Goal: Task Accomplishment & Management: Use online tool/utility

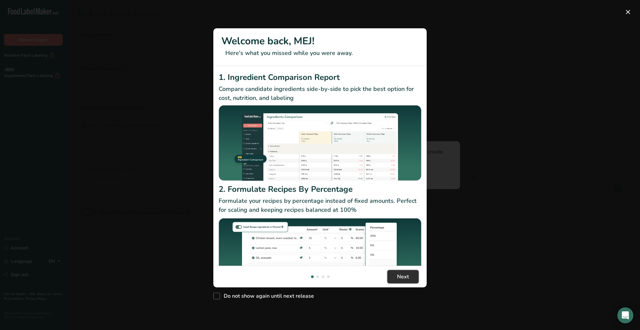
click at [404, 274] on span "Next" at bounding box center [403, 277] width 12 height 8
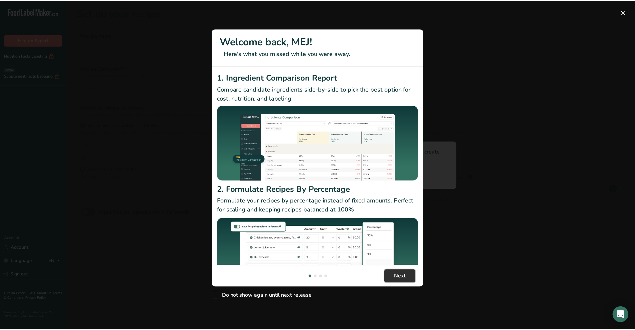
scroll to position [0, 213]
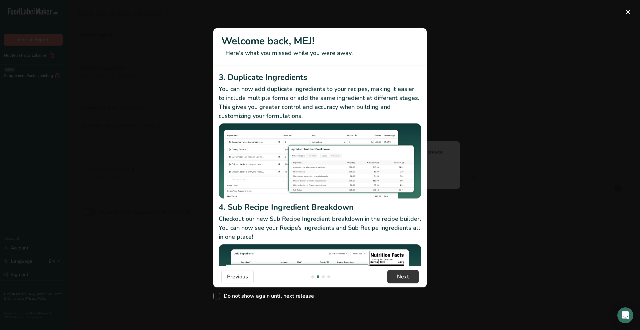
click at [627, 15] on button "New Features" at bounding box center [628, 12] width 11 height 11
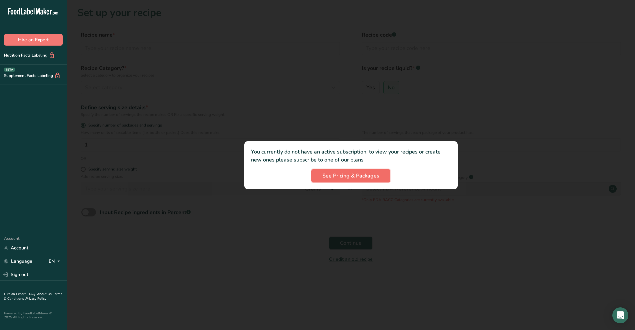
click at [358, 175] on span "See Pricing & Packages" at bounding box center [350, 176] width 57 height 8
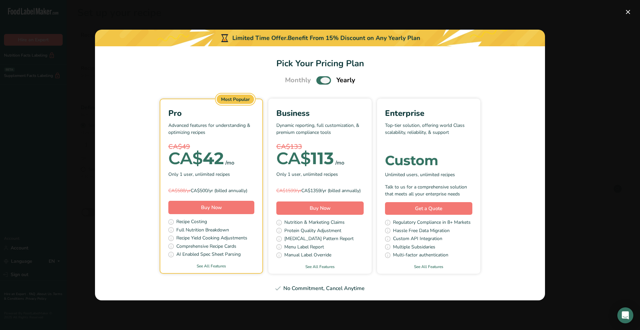
click at [320, 76] on span "Pick Your Pricing Plan Modal" at bounding box center [323, 80] width 15 height 8
click at [320, 78] on input "Pick Your Pricing Plan Modal" at bounding box center [318, 80] width 4 height 4
checkbox input "false"
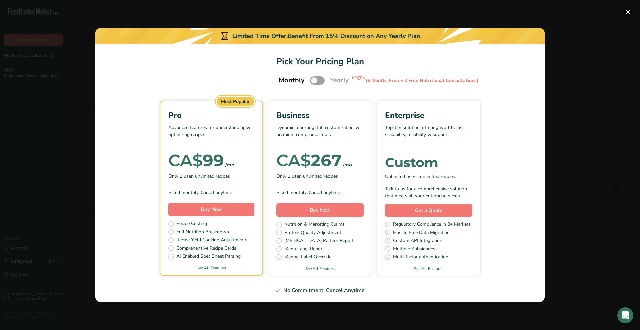
click at [625, 13] on button "Pick Your Pricing Plan Modal" at bounding box center [628, 12] width 11 height 11
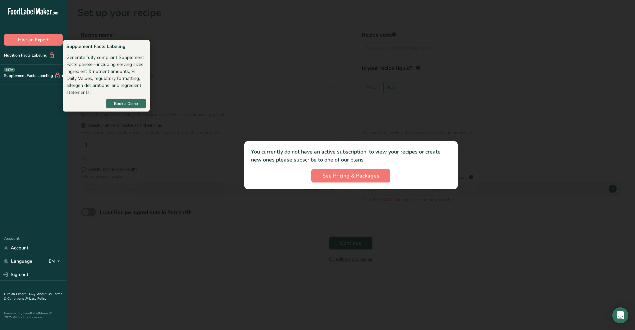
click at [22, 78] on div "Supplement Facts Labeling BETA" at bounding box center [30, 75] width 61 height 7
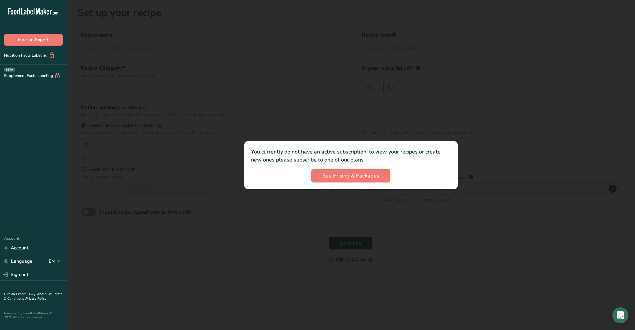
click at [443, 161] on p "You currently do not have an active subscription, to view your recipes or creat…" at bounding box center [351, 156] width 200 height 16
click at [377, 172] on span "See Pricing & Packages" at bounding box center [350, 176] width 57 height 8
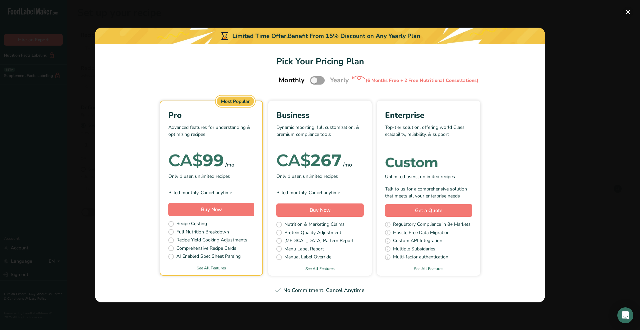
click at [625, 13] on button "Pick Your Pricing Plan Modal" at bounding box center [628, 12] width 11 height 11
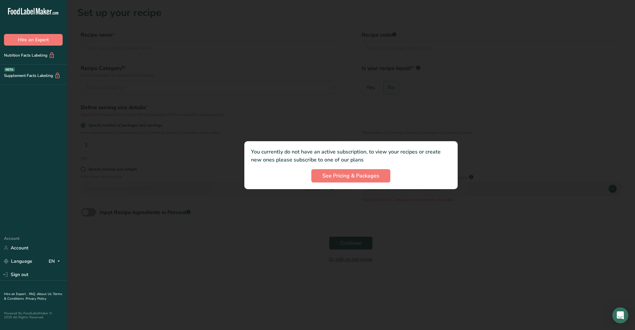
click at [354, 240] on div at bounding box center [351, 165] width 568 height 330
click at [19, 243] on link "Account" at bounding box center [33, 248] width 67 height 12
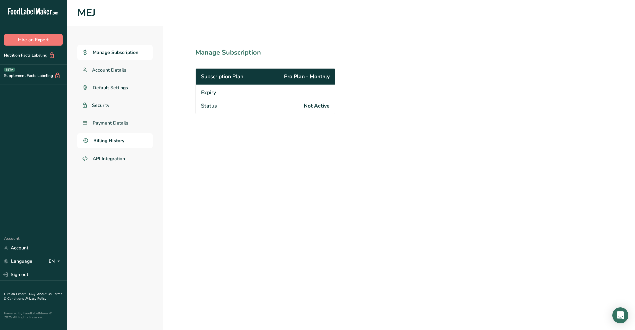
click at [101, 144] on span "Billing History" at bounding box center [108, 140] width 31 height 7
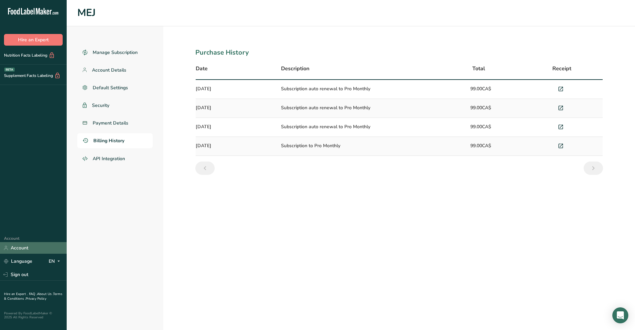
click at [25, 247] on link "Account" at bounding box center [33, 248] width 67 height 12
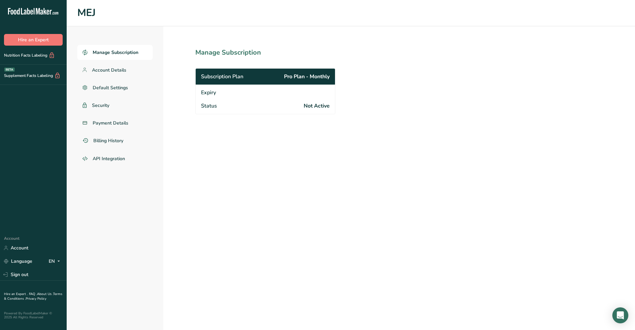
click at [128, 50] on span "Manage Subscription" at bounding box center [116, 52] width 46 height 7
click at [268, 76] on div "Subscription Plan Pro Plan - Monthly" at bounding box center [265, 77] width 139 height 16
click at [117, 124] on span "Payment Details" at bounding box center [111, 123] width 36 height 7
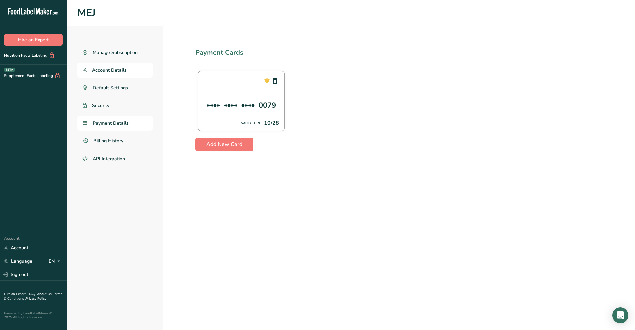
click at [116, 70] on span "Account Details" at bounding box center [109, 70] width 35 height 7
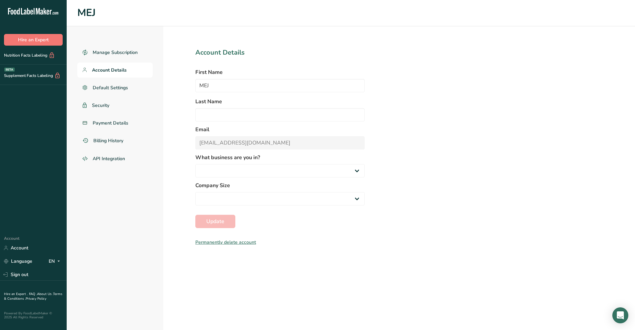
select select
click at [112, 50] on span "Manage Subscription" at bounding box center [116, 52] width 46 height 7
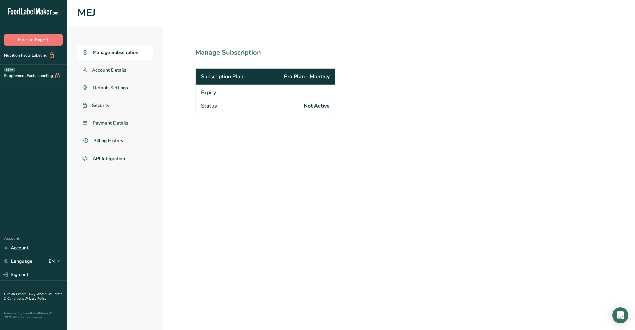
click at [236, 74] on span "Subscription Plan" at bounding box center [222, 77] width 42 height 8
click at [315, 106] on span "Not Active" at bounding box center [317, 106] width 26 height 8
click at [23, 250] on link "Account" at bounding box center [33, 248] width 67 height 12
click at [31, 13] on icon at bounding box center [31, 12] width 3 height 5
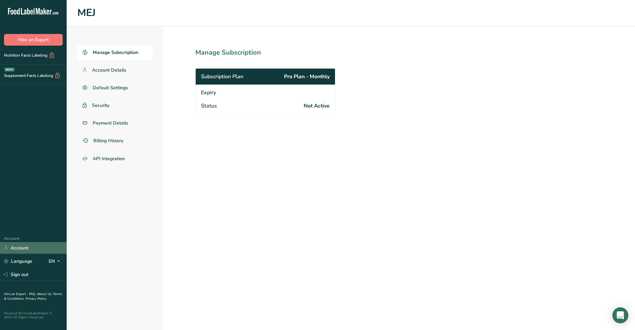
click at [24, 248] on link "Account" at bounding box center [33, 248] width 67 height 12
click at [115, 71] on span "Account Details" at bounding box center [109, 70] width 35 height 7
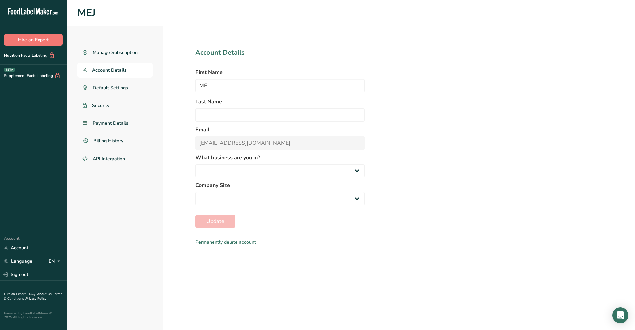
select select
click at [110, 54] on span "Manage Subscription" at bounding box center [116, 52] width 46 height 7
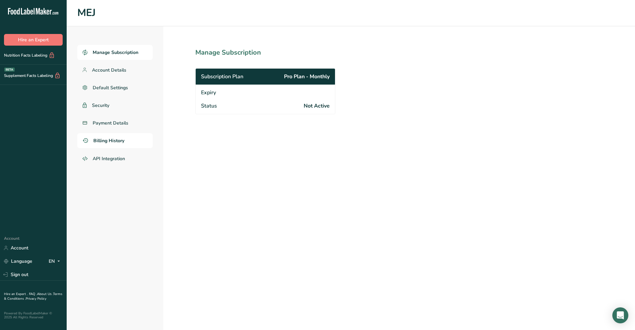
click at [118, 143] on span "Billing History" at bounding box center [108, 140] width 31 height 7
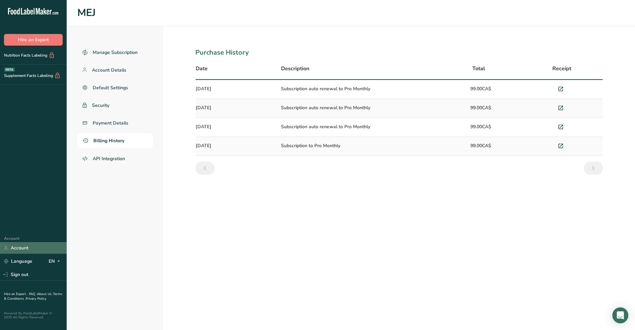
click at [28, 249] on link "Account" at bounding box center [33, 248] width 67 height 12
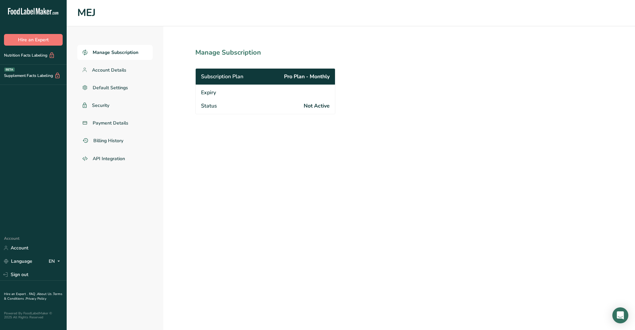
click at [32, 98] on div ".a-20{fill:#fff;} Hire an Expert Nutrition Facts Labeling Supplement Facts Labe…" at bounding box center [33, 115] width 67 height 220
click at [23, 248] on link "Account" at bounding box center [33, 248] width 67 height 12
click at [33, 9] on icon ".a-20{fill:#fff;}" at bounding box center [40, 13] width 65 height 10
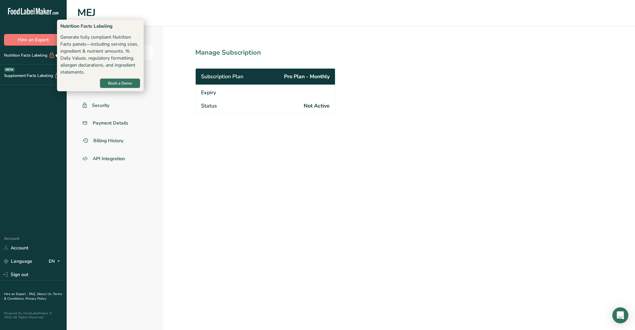
click at [11, 55] on div "Nutrition Facts Labeling" at bounding box center [27, 55] width 55 height 7
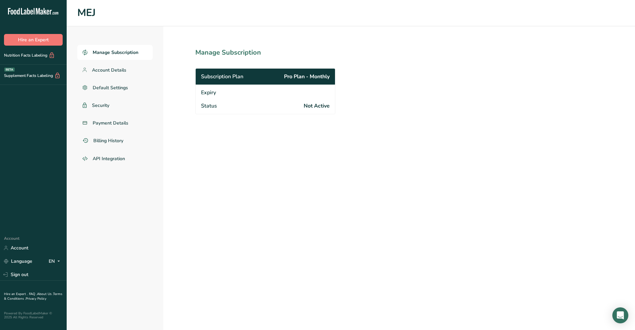
click at [34, 11] on icon at bounding box center [34, 11] width 1 height 7
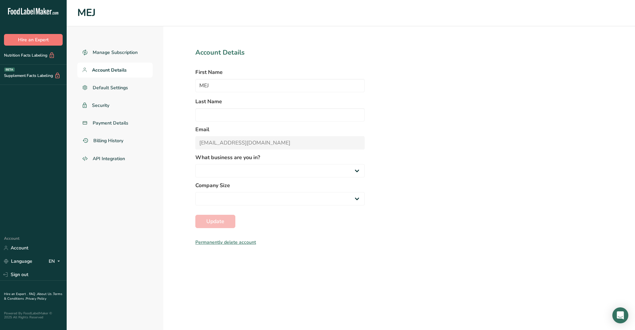
select select
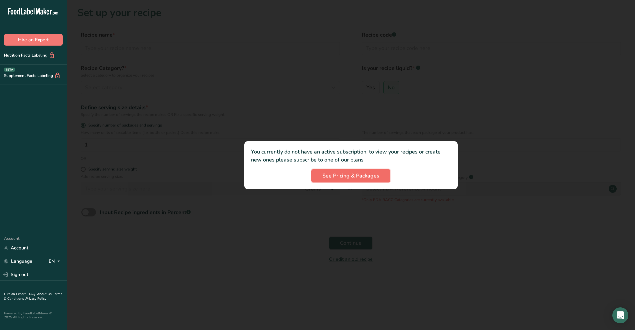
click at [364, 173] on span "See Pricing & Packages" at bounding box center [350, 176] width 57 height 8
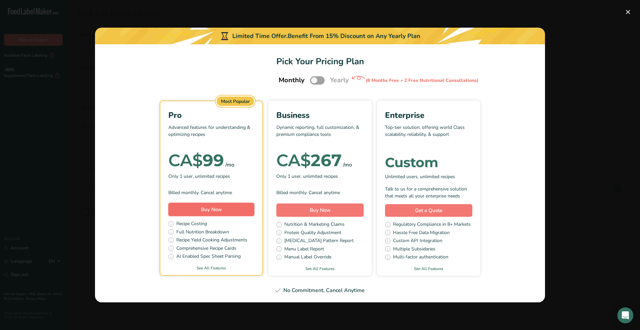
click at [214, 207] on span "Buy Now" at bounding box center [211, 209] width 21 height 7
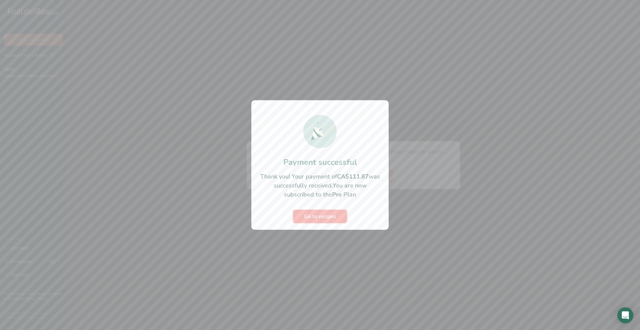
click at [320, 210] on button "Go to recipes" at bounding box center [320, 216] width 54 height 13
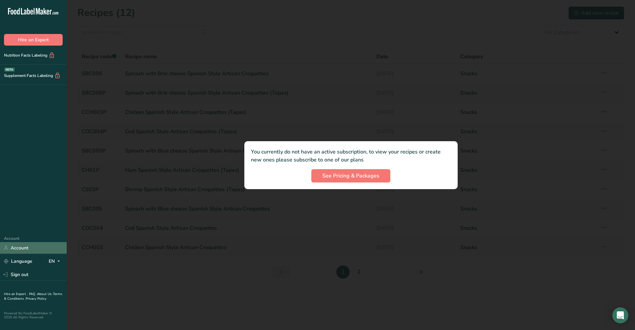
click at [22, 249] on link "Account" at bounding box center [33, 248] width 67 height 12
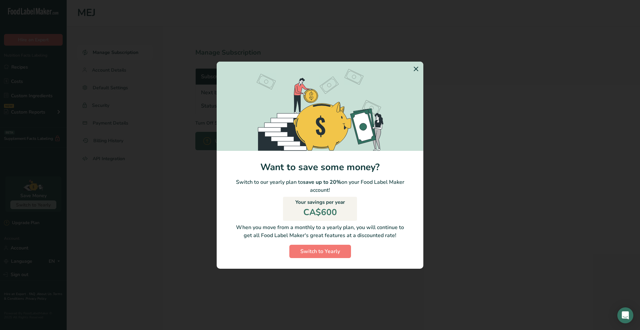
click at [417, 67] on icon "Switch to Yearly Modal" at bounding box center [416, 69] width 8 height 12
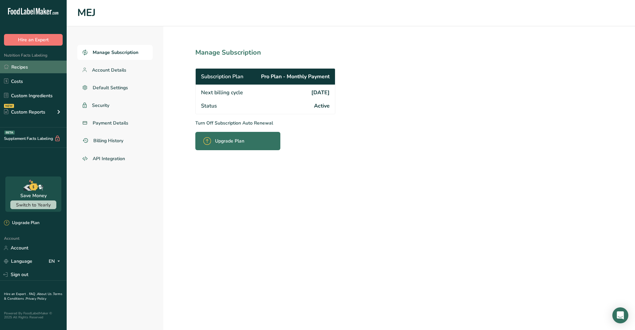
click at [28, 65] on link "Recipes" at bounding box center [33, 67] width 67 height 13
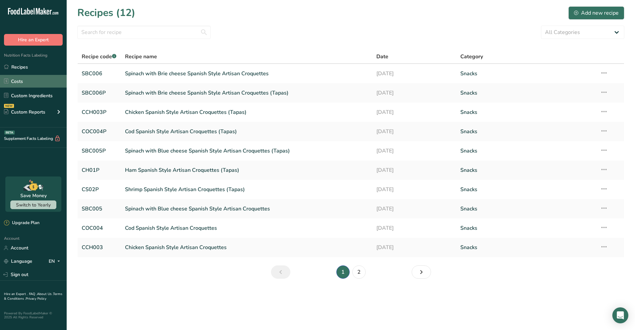
click at [30, 83] on link "Costs" at bounding box center [33, 81] width 67 height 13
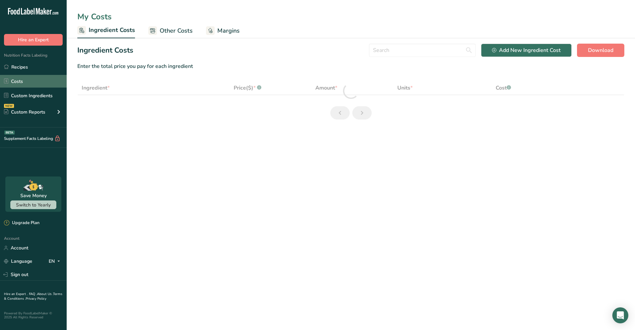
select select "1"
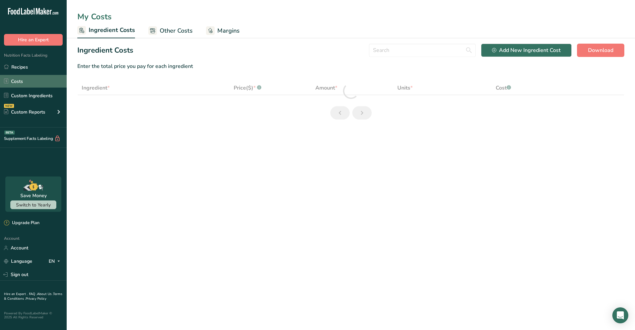
select select "1"
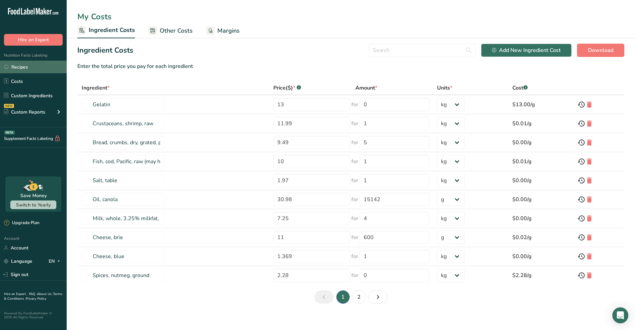
click at [43, 65] on link "Recipes" at bounding box center [33, 67] width 67 height 13
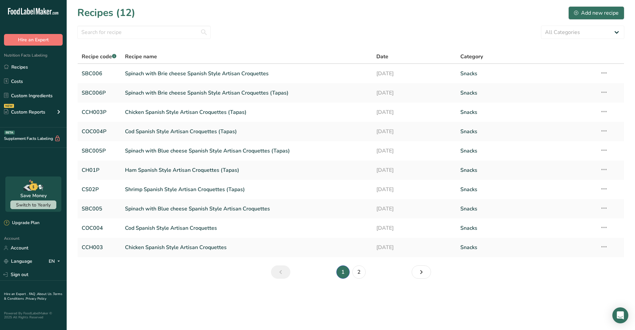
click at [155, 56] on span "Recipe name" at bounding box center [141, 57] width 32 height 8
click at [606, 150] on icon at bounding box center [604, 150] width 8 height 12
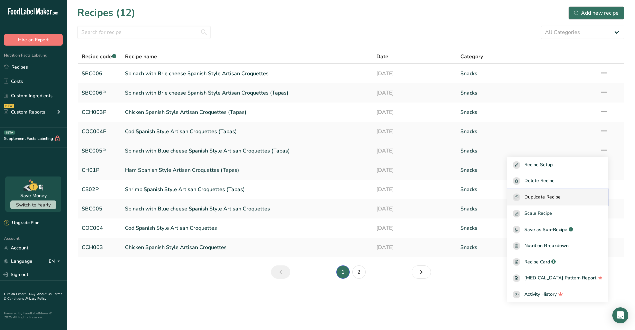
click at [561, 199] on span "Duplicate Recipe" at bounding box center [542, 198] width 36 height 8
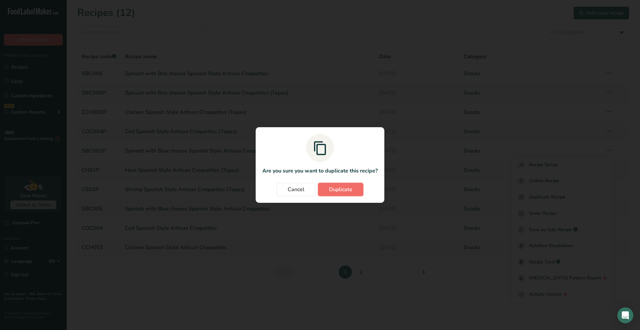
click at [331, 187] on span "Duplicate" at bounding box center [340, 190] width 23 height 8
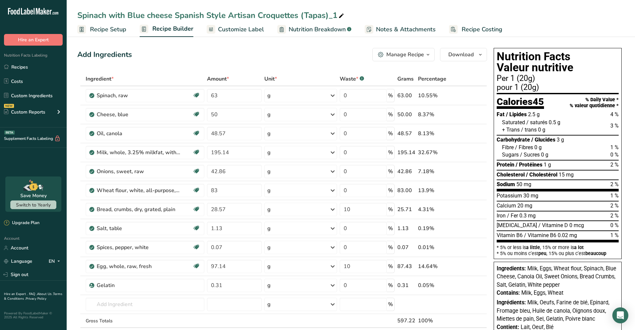
click at [342, 13] on icon at bounding box center [341, 15] width 6 height 9
drag, startPoint x: 172, startPoint y: 15, endPoint x: 62, endPoint y: 15, distance: 110.0
click at [62, 15] on div ".a-20{fill:#fff;} Hire an Expert Nutrition Facts Labeling Recipes Costs Custom …" at bounding box center [317, 292] width 635 height 585
drag, startPoint x: 322, startPoint y: 15, endPoint x: 285, endPoint y: 16, distance: 37.0
click at [285, 16] on input "Vegan Spinach Curry Spanish Style Artisan Croquettes (Tapas)_1" at bounding box center [350, 15] width 547 height 12
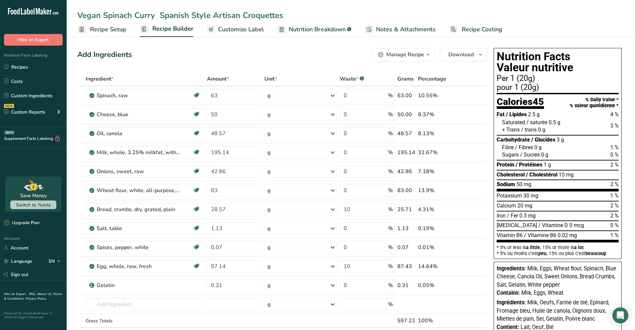
type input "Vegan Spinach Curry Spanish Style Artisan Croquettes"
click at [537, 23] on ul "Recipe Setup Recipe Builder Customize Label Nutrition Breakdown .a-a{fill:#3473…" at bounding box center [351, 29] width 568 height 16
click at [476, 116] on span at bounding box center [473, 115] width 8 height 8
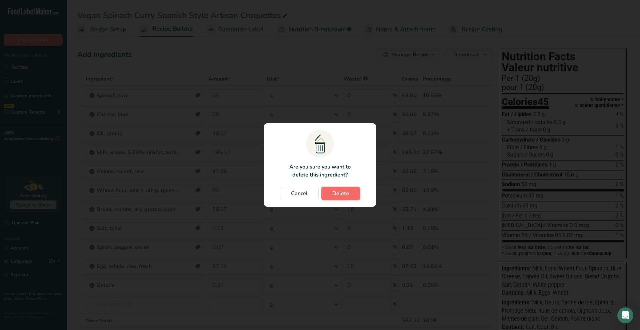
click at [340, 193] on span "Delete" at bounding box center [340, 194] width 17 height 8
type input "48.57"
type input "195.14"
type input "42.86"
type input "83"
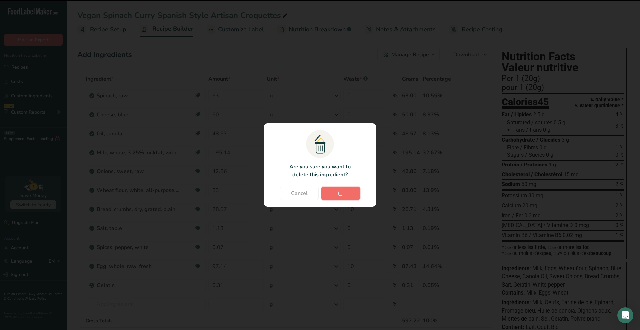
type input "28.57"
type input "10"
type input "1.13"
type input "0"
type input "0.07"
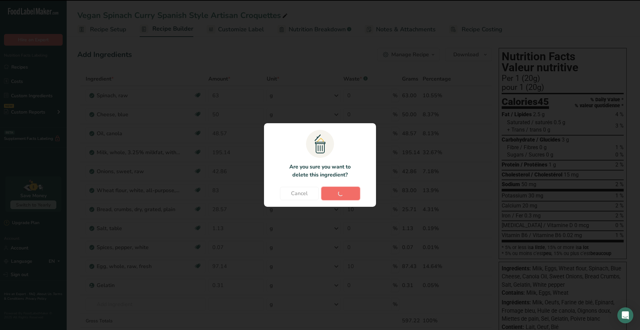
type input "97.14"
type input "10"
type input "0.31"
type input "0"
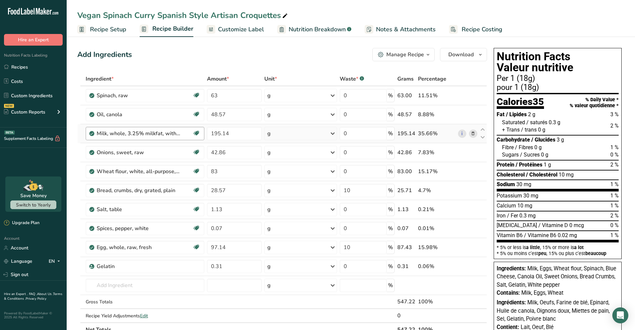
click at [191, 135] on div "Milk, whole, 3.25% milkfat, without added vitamin A and vitamin D" at bounding box center [145, 134] width 96 height 8
click at [198, 134] on icon at bounding box center [196, 133] width 7 height 10
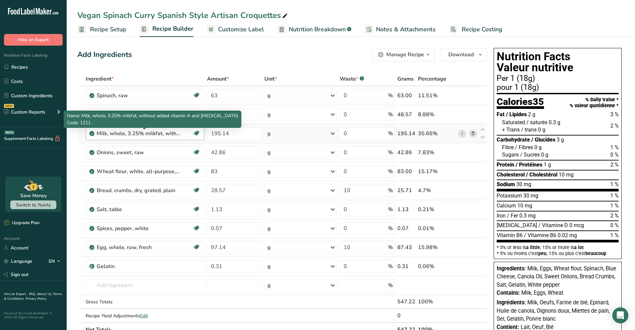
click at [166, 136] on div "Milk, whole, 3.25% milkfat, without added vitamin A and vitamin D" at bounding box center [138, 134] width 83 height 8
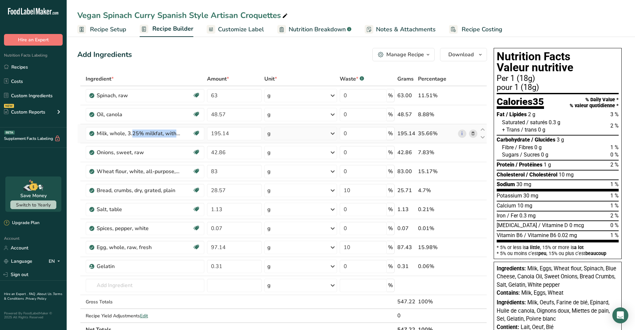
drag, startPoint x: 177, startPoint y: 135, endPoint x: 91, endPoint y: 134, distance: 86.0
click at [91, 134] on td "Milk, whole, 3.25% milkfat, without added vitamin A and vitamin D Gluten free V…" at bounding box center [144, 133] width 121 height 19
click at [116, 288] on input "text" at bounding box center [145, 285] width 119 height 13
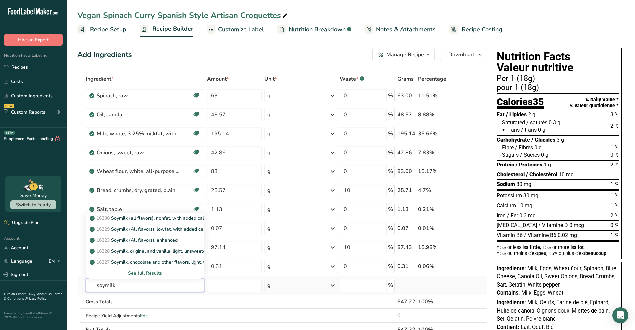
type input "soymilk"
click at [138, 271] on div "See full Results" at bounding box center [145, 273] width 108 height 7
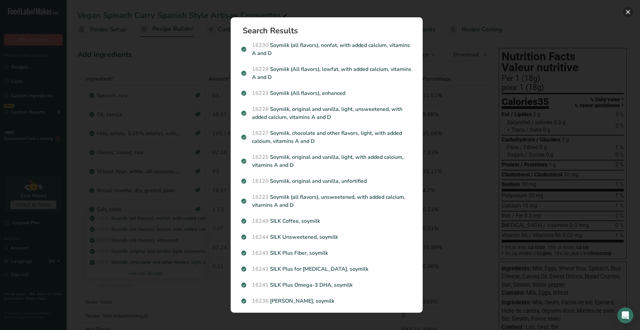
click at [626, 11] on button "Search results modal" at bounding box center [628, 12] width 11 height 11
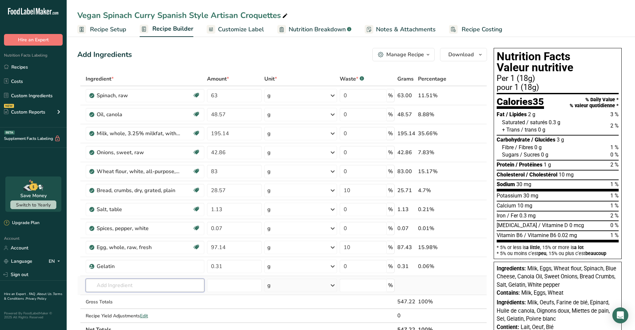
click at [149, 285] on input "text" at bounding box center [145, 285] width 119 height 13
type input "o"
type input "k"
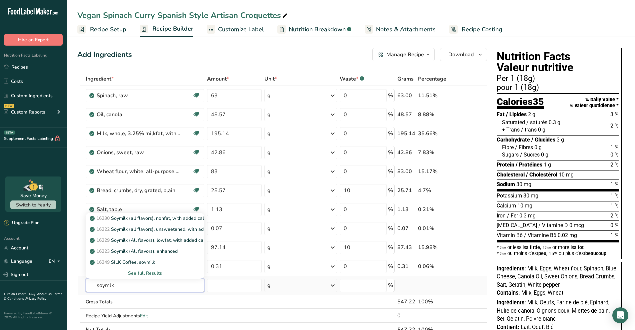
type input "soymlk"
click at [152, 273] on div "See full Results" at bounding box center [145, 273] width 108 height 7
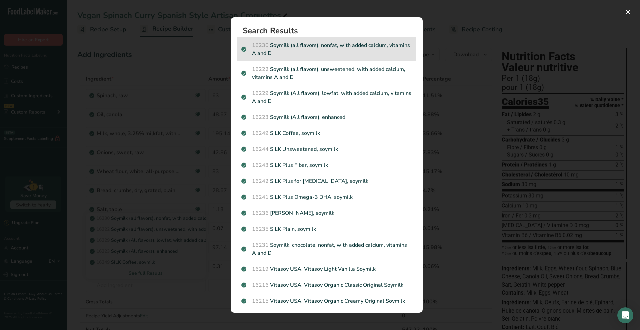
click at [340, 49] on p "16230 Soymilk (all flavors), nonfat, with added calcium, vitamins A and D" at bounding box center [326, 49] width 171 height 16
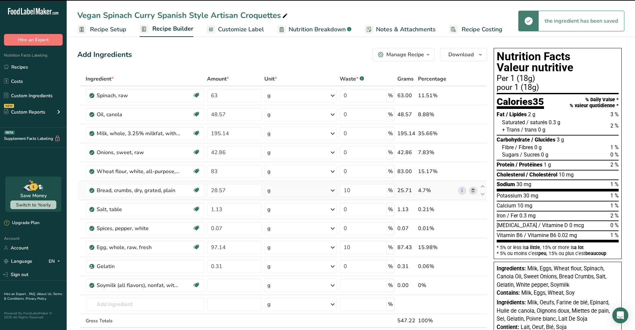
type input "0"
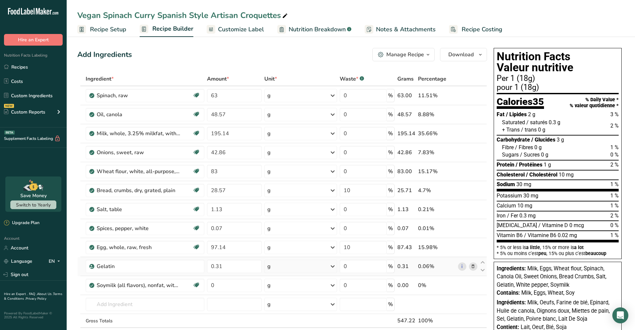
click at [473, 268] on icon at bounding box center [473, 266] width 5 height 7
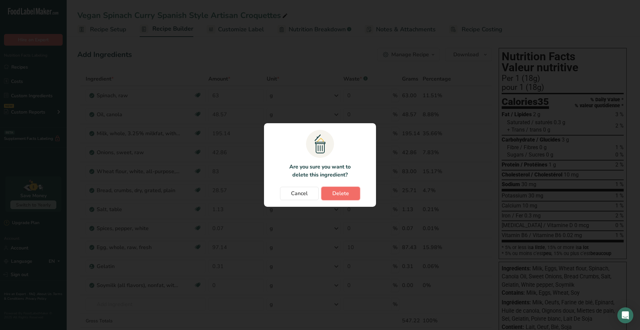
click at [345, 194] on span "Delete" at bounding box center [340, 194] width 17 height 8
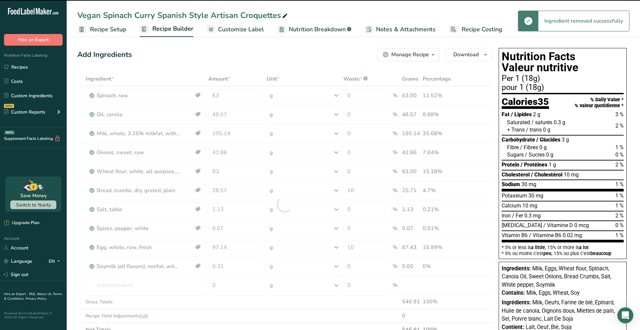
type input "0"
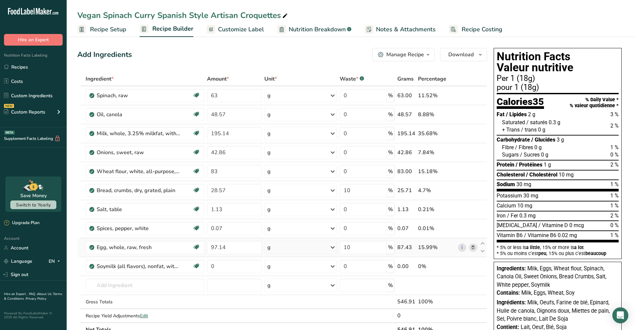
click at [474, 250] on icon at bounding box center [473, 247] width 5 height 7
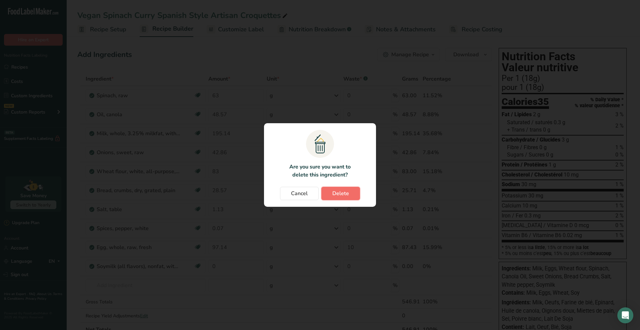
click at [339, 192] on span "Delete" at bounding box center [340, 194] width 17 height 8
type input "0"
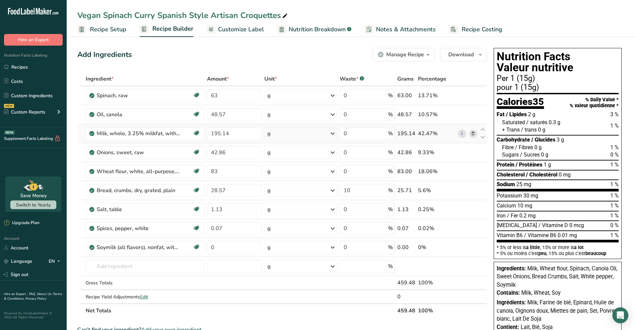
click at [475, 133] on icon at bounding box center [473, 133] width 5 height 7
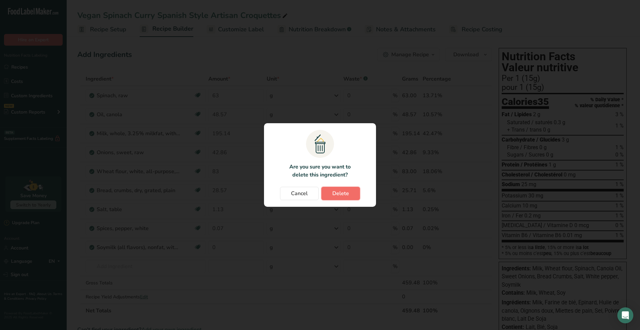
click at [346, 193] on span "Delete" at bounding box center [340, 194] width 17 height 8
type input "42.86"
type input "83"
type input "28.57"
type input "10"
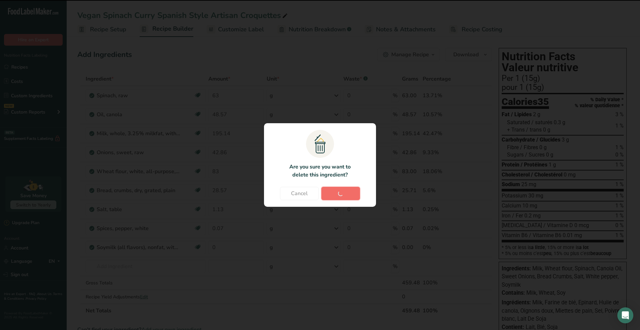
type input "1.13"
type input "0"
type input "0.07"
type input "0"
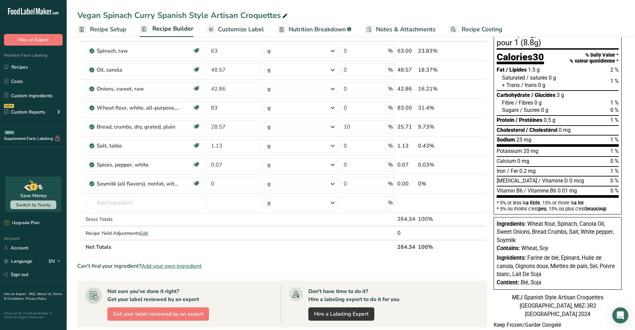
scroll to position [44, 0]
click at [163, 203] on input "text" at bounding box center [145, 203] width 119 height 13
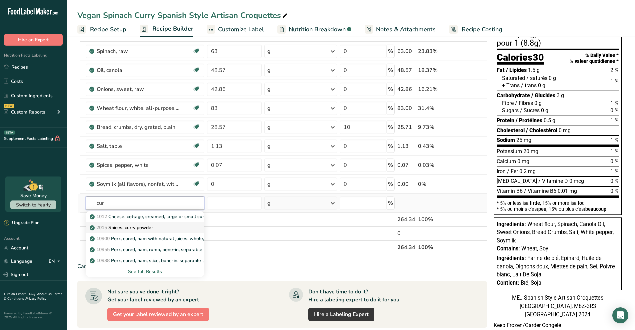
type input "cur"
click at [150, 224] on link "2015 Spices, curry powder" at bounding box center [145, 227] width 119 height 11
type input "Spices, curry powder"
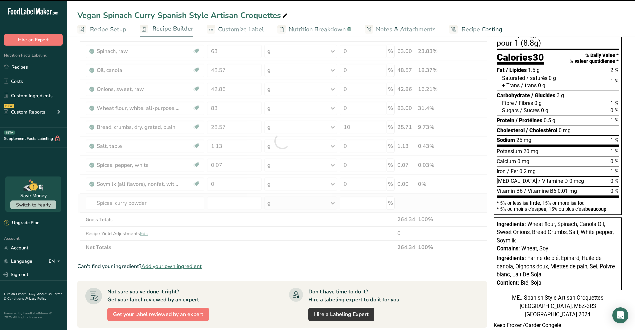
type input "0"
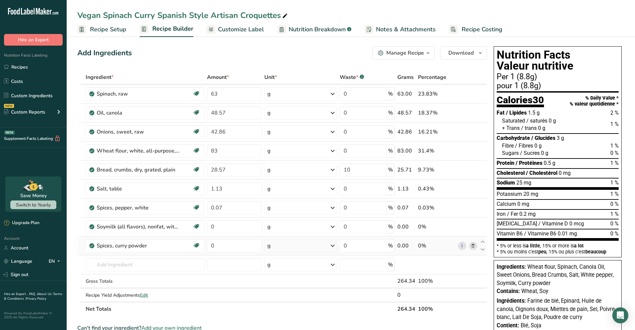
scroll to position [3, 0]
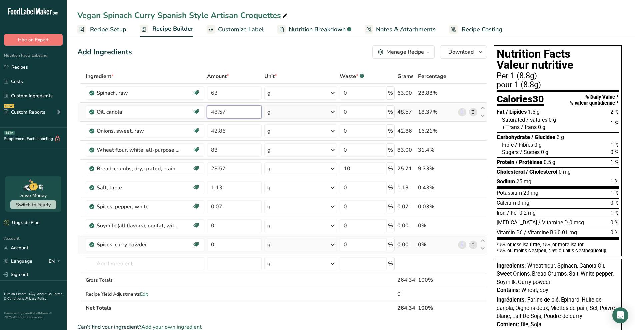
click at [231, 115] on input "48.57" at bounding box center [234, 111] width 55 height 13
type input "40"
click at [228, 132] on input "42.86" at bounding box center [234, 130] width 55 height 13
type input "4"
type input "80"
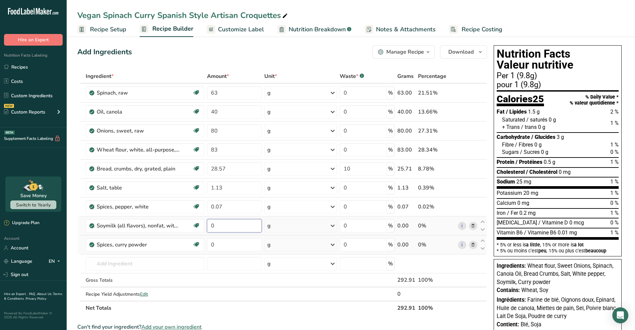
click at [232, 226] on input "0" at bounding box center [234, 225] width 55 height 13
type input "500"
click at [242, 149] on input "83" at bounding box center [234, 149] width 55 height 13
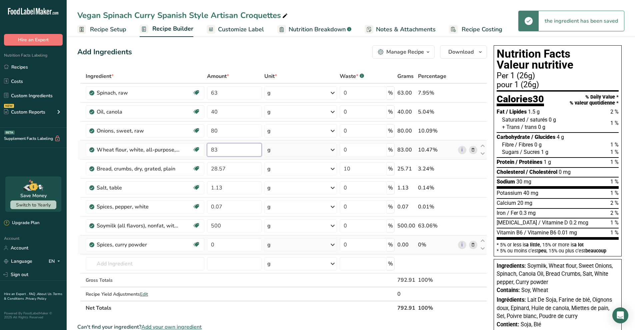
type input "8"
type input "60"
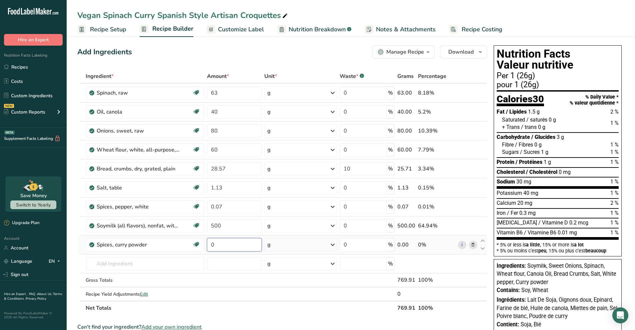
click at [230, 247] on input "0" at bounding box center [234, 244] width 55 height 13
type input "2.70"
click at [233, 97] on input "63" at bounding box center [234, 92] width 55 height 13
type input "6"
type input "100"
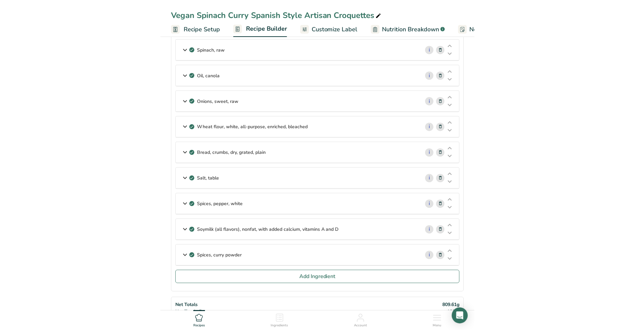
scroll to position [51, 0]
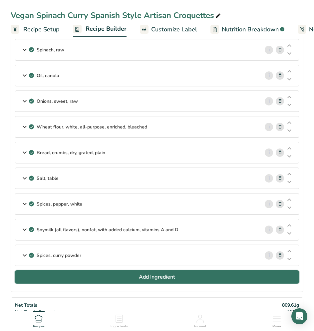
click at [105, 274] on button "Add Ingredient" at bounding box center [157, 276] width 284 height 13
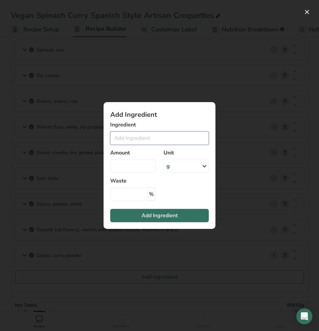
click at [145, 139] on input "Add ingredient modal" at bounding box center [159, 137] width 99 height 13
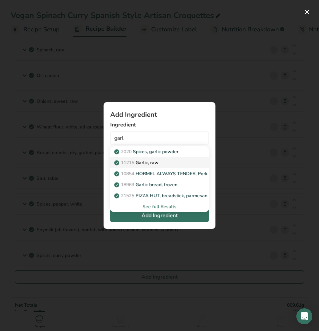
click at [150, 163] on p "11215 Garlic, raw" at bounding box center [137, 162] width 43 height 7
type input "Garlic, raw"
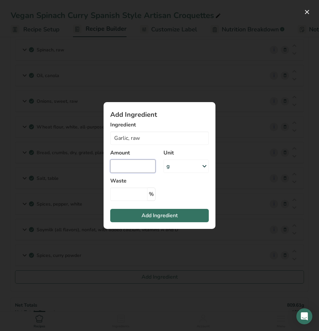
click at [150, 163] on input "Add ingredient modal" at bounding box center [132, 165] width 45 height 13
type input "0.07"
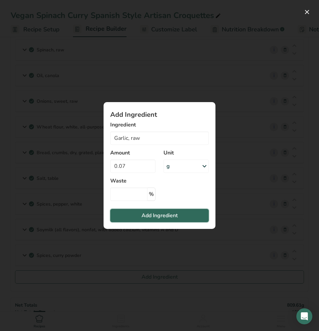
click at [158, 210] on button "Add Ingredient" at bounding box center [159, 215] width 99 height 13
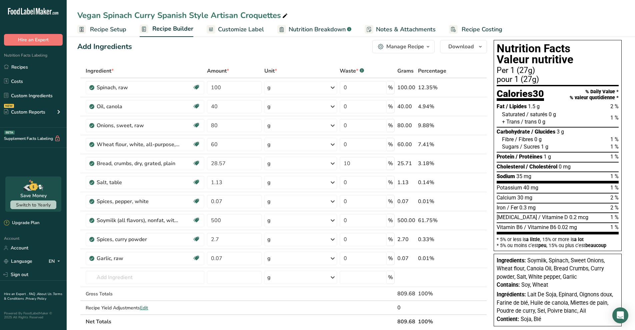
scroll to position [0, 0]
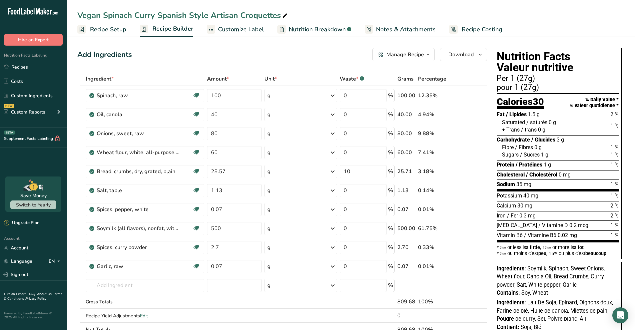
click at [232, 30] on span "Customize Label" at bounding box center [241, 29] width 46 height 9
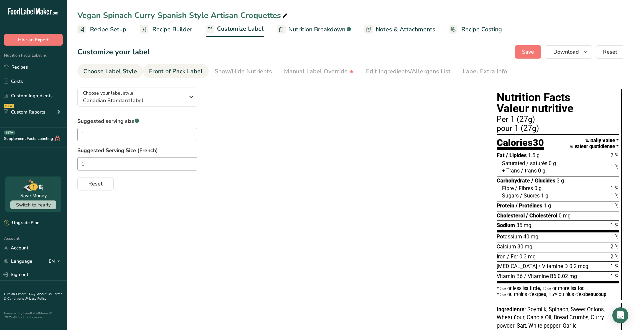
click at [187, 75] on div "Front of Pack Label" at bounding box center [176, 71] width 54 height 9
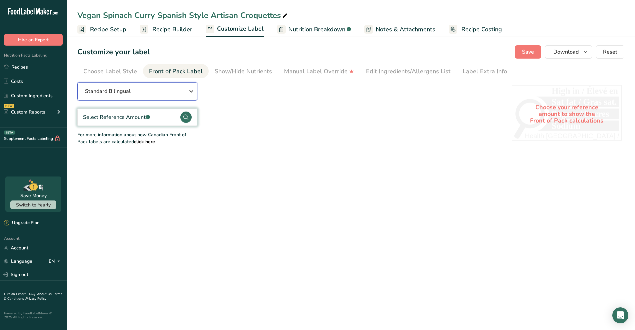
click at [149, 90] on div "Standard Bilingual" at bounding box center [137, 91] width 104 height 8
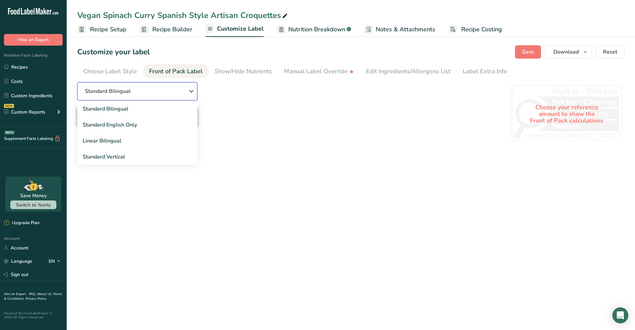
click at [149, 90] on div "Standard Bilingual" at bounding box center [137, 91] width 104 height 8
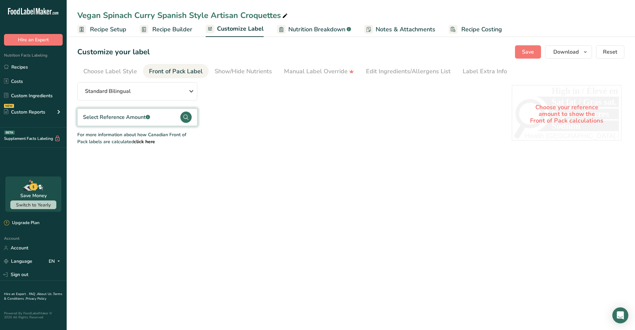
click at [124, 116] on div "Select Reference Amount .a-a{fill:#347362;}.b-a{fill:#fff;}" at bounding box center [116, 117] width 67 height 8
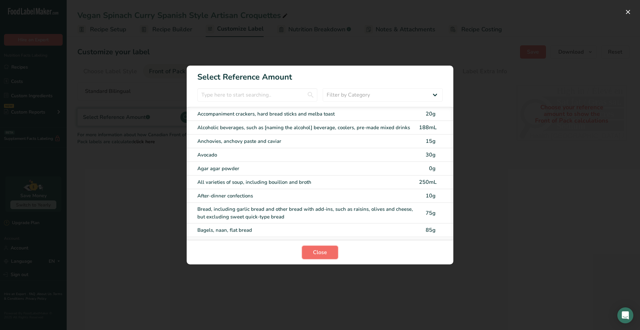
click at [336, 249] on button "Close" at bounding box center [320, 252] width 36 height 13
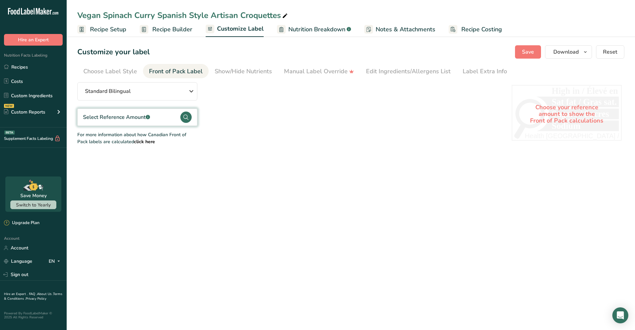
click at [188, 122] on circle at bounding box center [185, 117] width 11 height 11
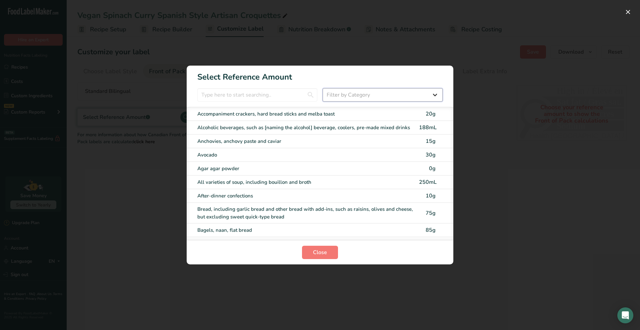
click at [333, 95] on select "Filter by Category All Bakery products and substitutes Beverages Cereals, other…" at bounding box center [383, 94] width 120 height 13
click at [316, 253] on span "Close" at bounding box center [320, 253] width 14 height 8
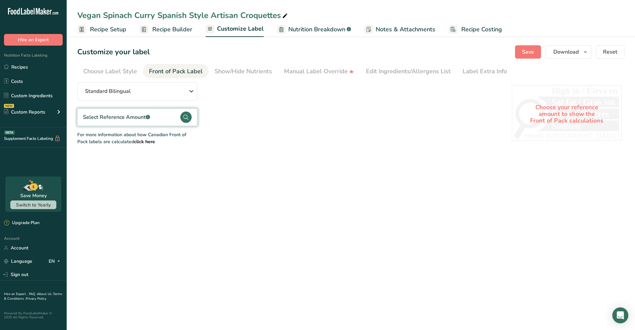
click at [311, 27] on span "Nutrition Breakdown" at bounding box center [316, 29] width 57 height 9
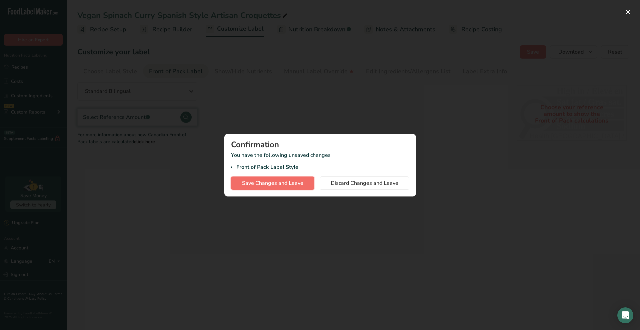
click at [294, 182] on span "Save Changes and Leave" at bounding box center [272, 183] width 61 height 8
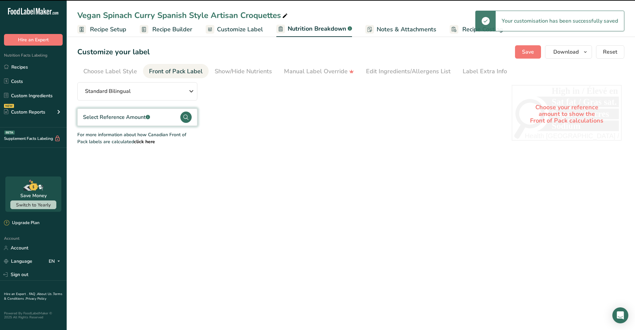
select select "Calories"
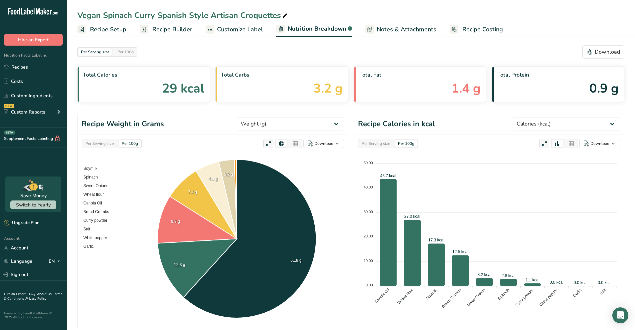
click at [115, 25] on span "Recipe Setup" at bounding box center [108, 29] width 36 height 9
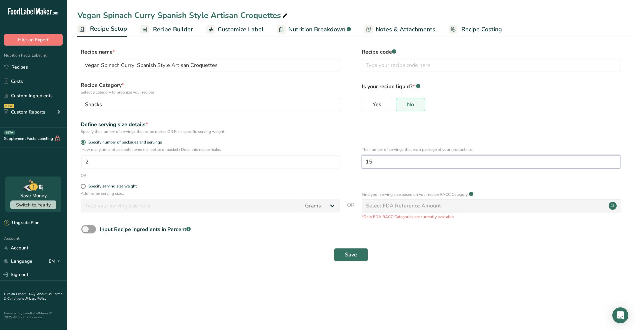
click at [374, 164] on input "15" at bounding box center [491, 161] width 259 height 13
click at [378, 165] on input "15" at bounding box center [491, 161] width 259 height 13
type input "1"
type input "10"
click at [181, 32] on span "Recipe Builder" at bounding box center [173, 29] width 40 height 9
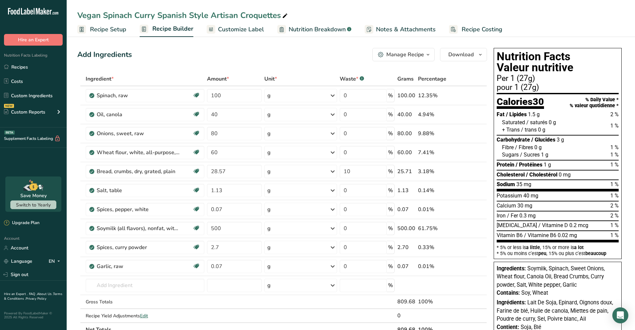
click at [100, 27] on span "Recipe Setup" at bounding box center [108, 29] width 36 height 9
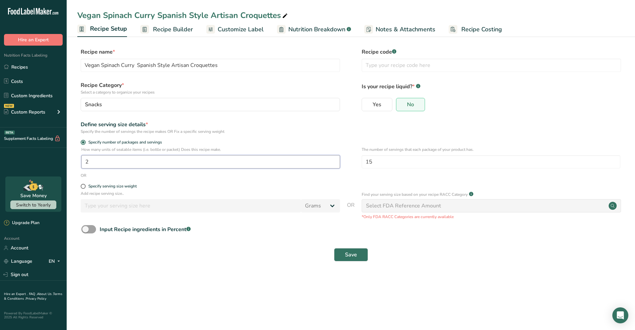
click at [97, 162] on input "2" at bounding box center [210, 161] width 259 height 13
type input "11"
click at [348, 254] on span "Save" at bounding box center [351, 255] width 12 height 8
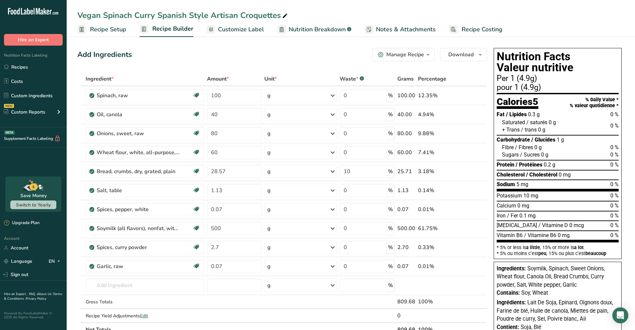
click at [111, 30] on span "Recipe Setup" at bounding box center [108, 29] width 36 height 9
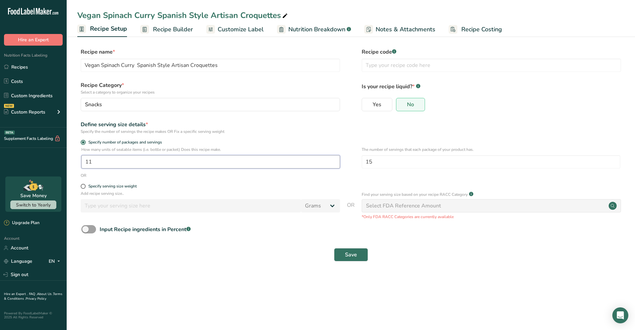
click at [116, 163] on input "11" at bounding box center [210, 161] width 259 height 13
click at [255, 162] on input "1" at bounding box center [210, 161] width 259 height 13
type input "1"
click at [408, 167] on input "15" at bounding box center [491, 161] width 259 height 13
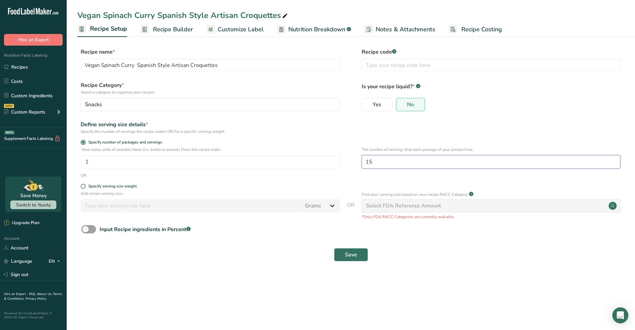
type input "1"
type input "20"
click at [359, 260] on button "Save" at bounding box center [351, 254] width 34 height 13
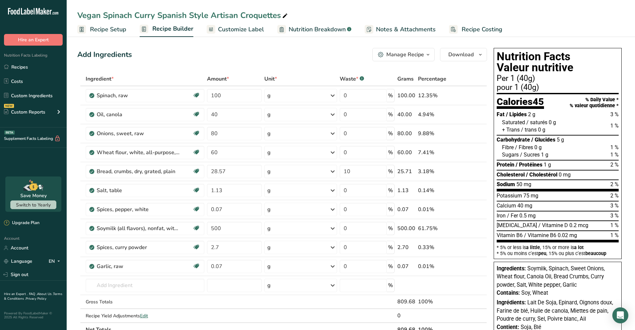
click at [107, 33] on span "Recipe Setup" at bounding box center [108, 29] width 36 height 9
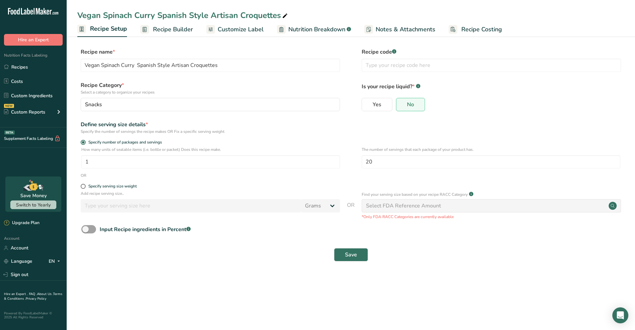
click at [163, 30] on span "Recipe Builder" at bounding box center [173, 29] width 40 height 9
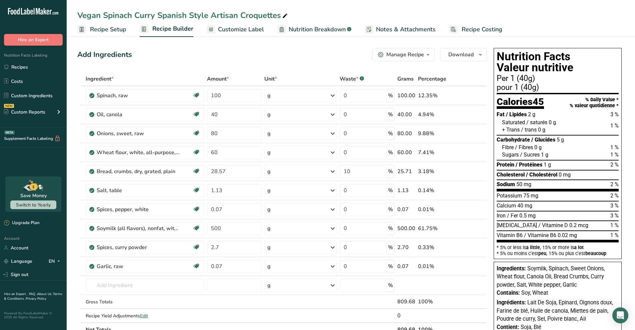
click at [464, 29] on span "Recipe Costing" at bounding box center [482, 29] width 41 height 9
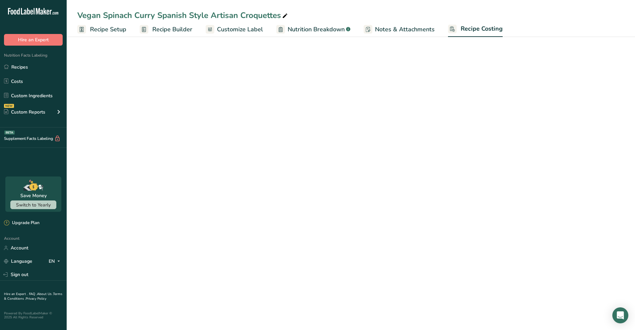
select select "1"
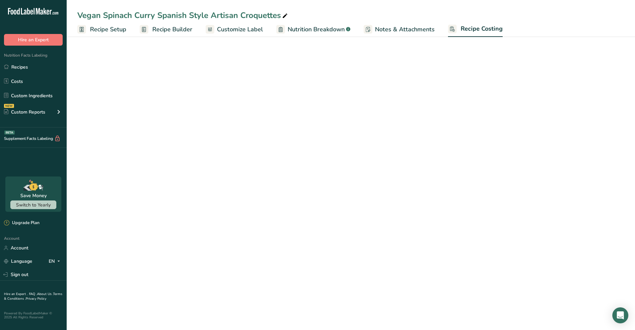
select select "1"
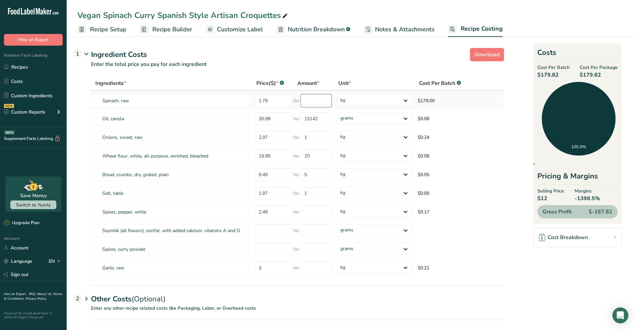
click at [323, 99] on input "number" at bounding box center [316, 100] width 31 height 13
type input "0.03"
click at [499, 100] on icon at bounding box center [497, 100] width 8 height 12
click at [318, 101] on input "number" at bounding box center [316, 100] width 31 height 13
type input "0.3"
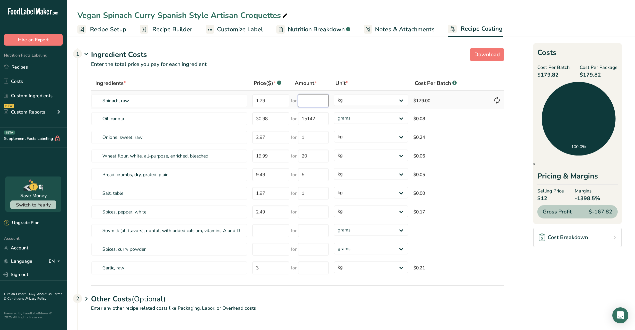
click at [321, 105] on input "number" at bounding box center [313, 100] width 31 height 13
type input "0.3"
click at [271, 231] on input "number" at bounding box center [270, 230] width 37 height 13
type input "4"
type input "1938"
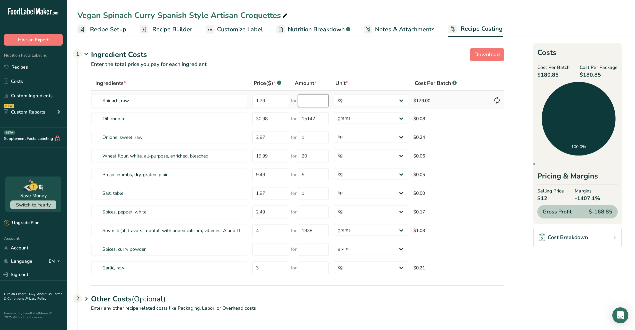
click at [303, 99] on input "number" at bounding box center [313, 100] width 31 height 13
type input "1"
click at [321, 104] on input "1" at bounding box center [313, 100] width 31 height 13
type input "300"
click at [395, 100] on div "Ingredients * Price($) * .a-a{fill:#347362;}.b-a{fill:#fff;} Amount * Unit * Co…" at bounding box center [297, 176] width 413 height 201
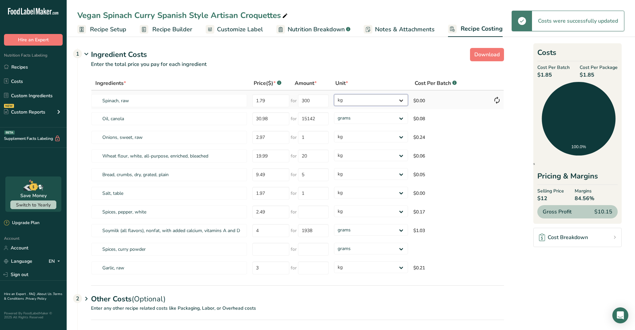
select select
drag, startPoint x: 395, startPoint y: 100, endPoint x: 385, endPoint y: 105, distance: 11.2
click at [334, 94] on select "grams kg mg mcg lb oz" at bounding box center [371, 100] width 74 height 12
click at [285, 255] on input "number" at bounding box center [270, 249] width 37 height 13
type input "2.49"
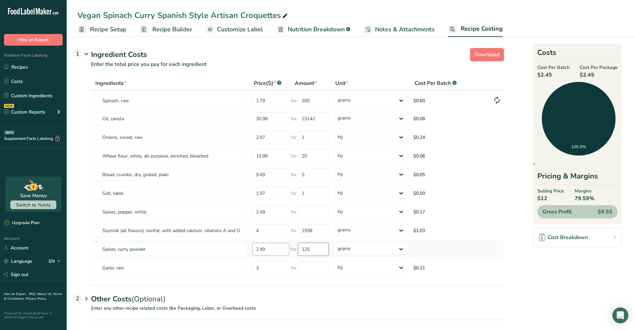
type input "125"
click at [320, 28] on span "Nutrition Breakdown" at bounding box center [316, 29] width 57 height 9
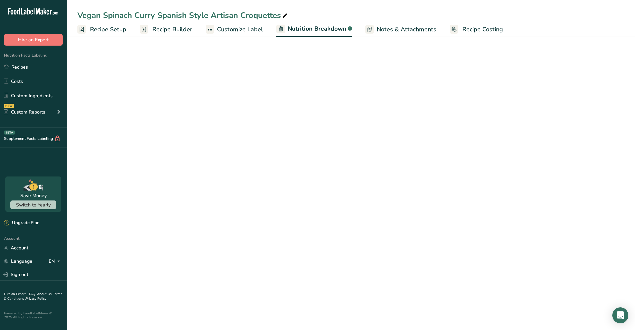
select select "Calories"
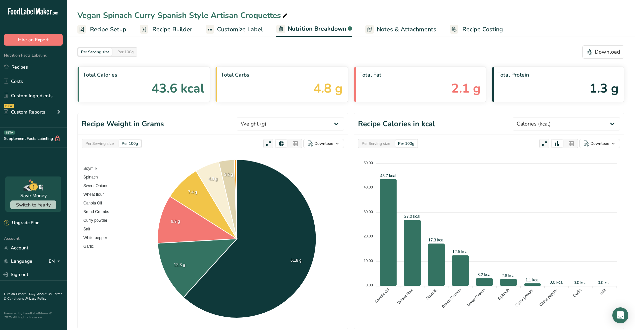
click at [248, 30] on span "Customize Label" at bounding box center [240, 29] width 46 height 9
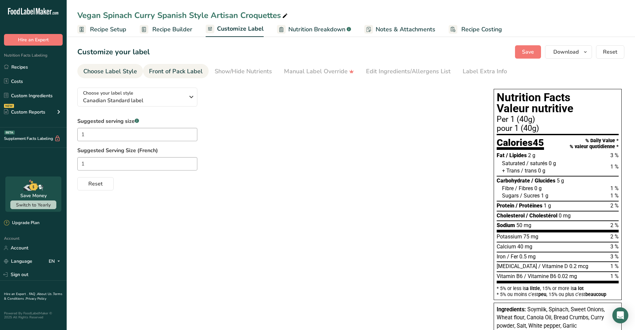
click at [174, 70] on div "Front of Pack Label" at bounding box center [176, 71] width 54 height 9
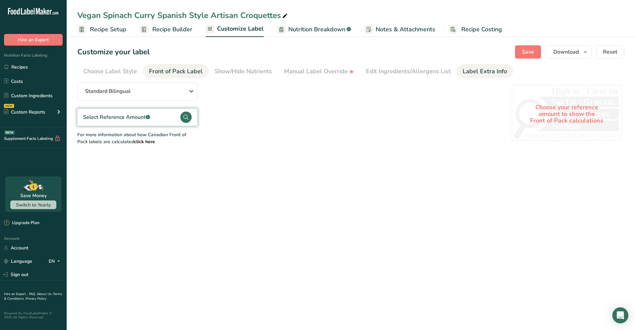
click at [480, 71] on div "Label Extra Info" at bounding box center [485, 71] width 44 height 9
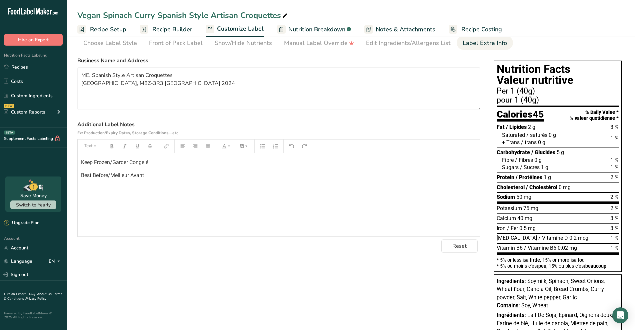
scroll to position [28, 0]
drag, startPoint x: 635, startPoint y: 83, endPoint x: 633, endPoint y: 70, distance: 13.7
click at [633, 70] on section "Customize your label Save Download Choose what to show on your downloaded label…" at bounding box center [351, 210] width 568 height 407
click at [633, 53] on section "Customize your label Save Download Choose what to show on your downloaded label…" at bounding box center [351, 210] width 568 height 407
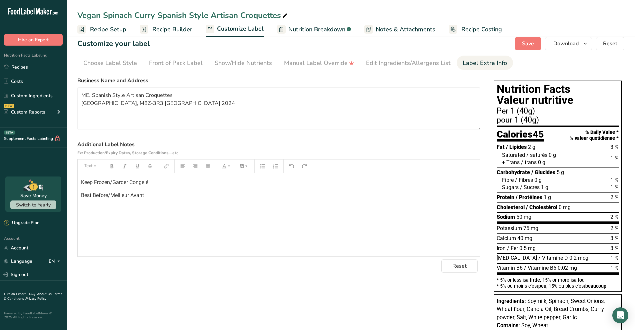
scroll to position [0, 0]
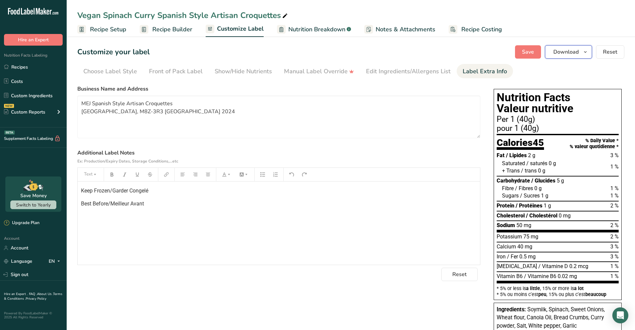
click at [565, 53] on span "Download" at bounding box center [565, 52] width 25 height 8
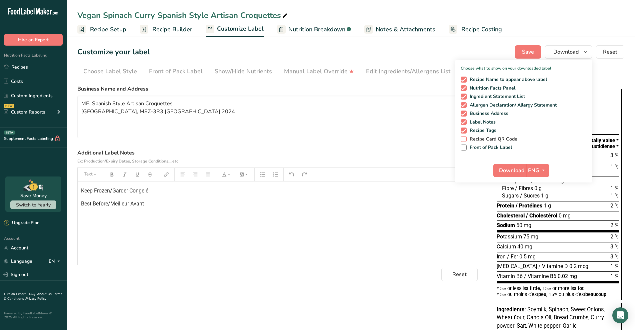
click at [465, 137] on span at bounding box center [464, 139] width 6 height 6
click at [465, 137] on input "Recipe Card QR Code" at bounding box center [463, 139] width 4 height 4
checkbox input "true"
click at [463, 147] on span at bounding box center [464, 148] width 6 height 6
click at [463, 147] on input "Front of Pack Label" at bounding box center [463, 147] width 4 height 4
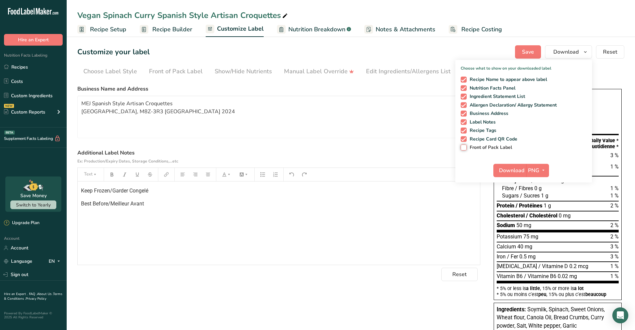
checkbox input "true"
click at [527, 169] on button "PNG" at bounding box center [537, 170] width 23 height 13
click at [540, 185] on link "PNG" at bounding box center [538, 184] width 21 height 11
click at [516, 170] on span "Download" at bounding box center [511, 171] width 25 height 8
click at [435, 176] on div "Text" at bounding box center [279, 174] width 402 height 13
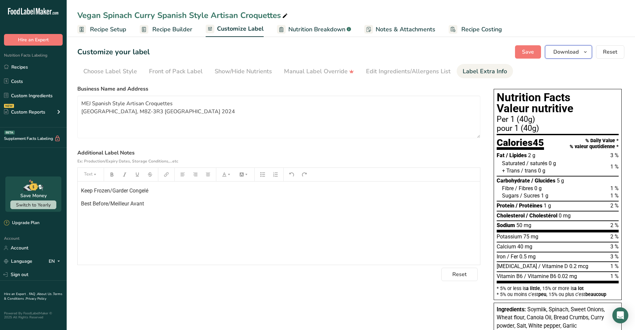
click at [575, 53] on span "Download" at bounding box center [565, 52] width 25 height 8
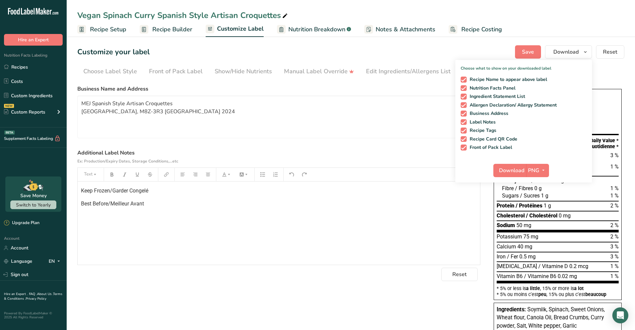
click at [465, 144] on div "Recipe Name to appear above label Nutrition Facts Panel Ingredient Statement Li…" at bounding box center [523, 112] width 137 height 77
click at [465, 147] on span at bounding box center [464, 148] width 6 height 6
click at [465, 147] on input "Front of Pack Label" at bounding box center [463, 147] width 4 height 4
checkbox input "false"
click at [516, 171] on span "Download" at bounding box center [511, 171] width 25 height 8
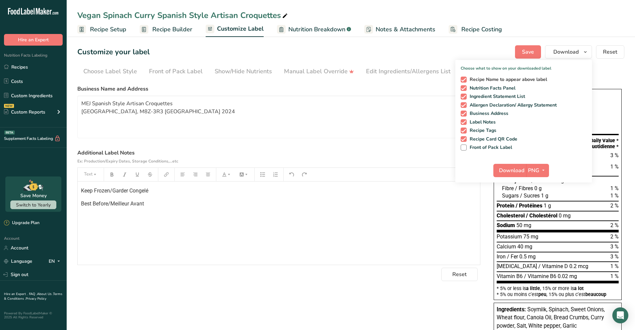
click at [465, 79] on span at bounding box center [464, 80] width 6 height 6
click at [465, 79] on input "Recipe Name to appear above label" at bounding box center [463, 79] width 4 height 4
checkbox input "false"
click at [530, 49] on span "Save" at bounding box center [528, 52] width 12 height 8
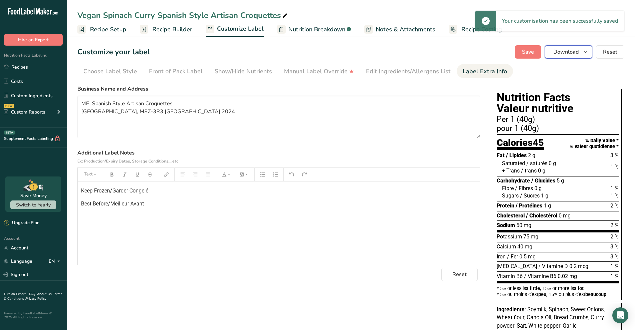
click at [565, 52] on span "Download" at bounding box center [565, 52] width 25 height 8
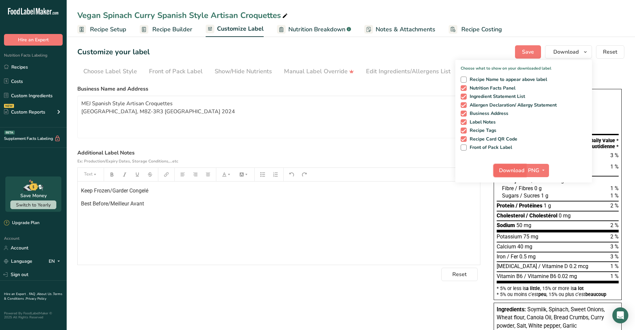
click at [519, 173] on span "Download" at bounding box center [511, 171] width 25 height 8
click at [172, 30] on span "Recipe Builder" at bounding box center [172, 29] width 40 height 9
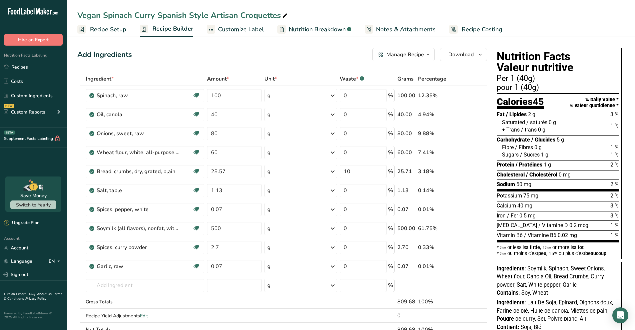
click at [115, 33] on span "Recipe Setup" at bounding box center [108, 29] width 36 height 9
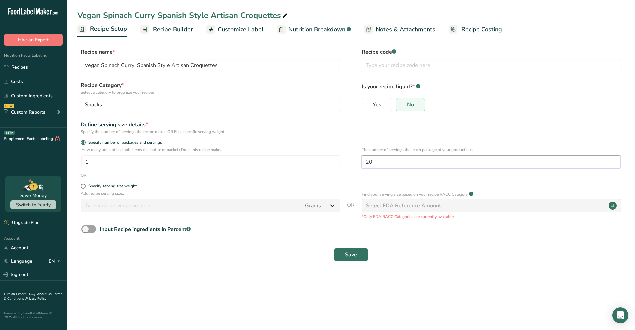
click at [388, 159] on input "20" at bounding box center [491, 161] width 259 height 13
type input "2"
type input "10"
click at [350, 249] on button "Save" at bounding box center [351, 254] width 34 height 13
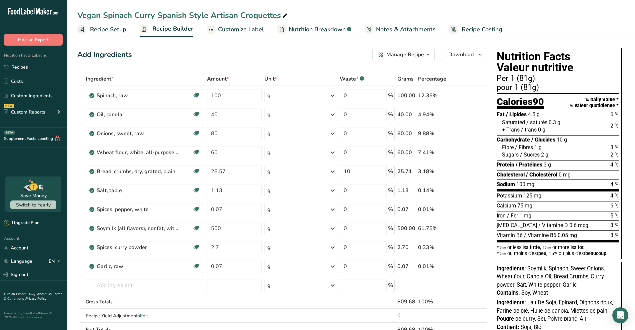
click at [118, 27] on span "Recipe Setup" at bounding box center [108, 29] width 36 height 9
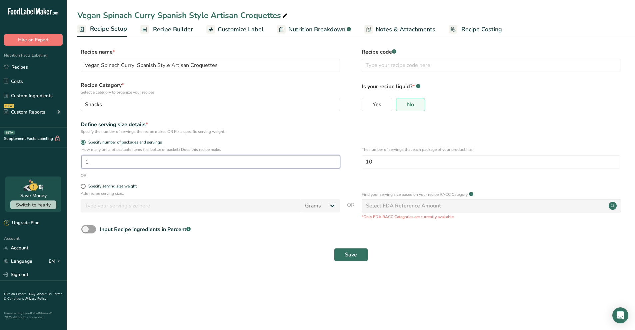
click at [110, 160] on input "1" at bounding box center [210, 161] width 259 height 13
type input "10"
click at [380, 156] on input "10" at bounding box center [491, 161] width 259 height 13
type input "1"
click at [159, 28] on span "Recipe Builder" at bounding box center [173, 29] width 40 height 9
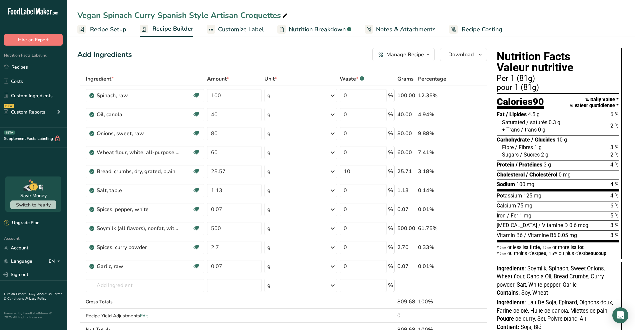
click at [110, 32] on span "Recipe Setup" at bounding box center [108, 29] width 36 height 9
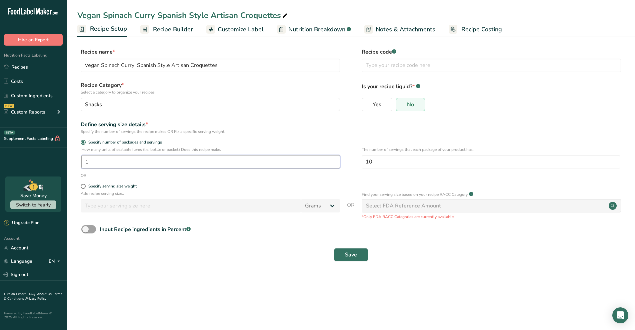
click at [214, 158] on input "1" at bounding box center [210, 161] width 259 height 13
type input "1"
type input "10"
click at [392, 170] on div "The number of servings that each package of your product has. 10" at bounding box center [491, 160] width 259 height 26
click at [394, 164] on input "10" at bounding box center [491, 161] width 259 height 13
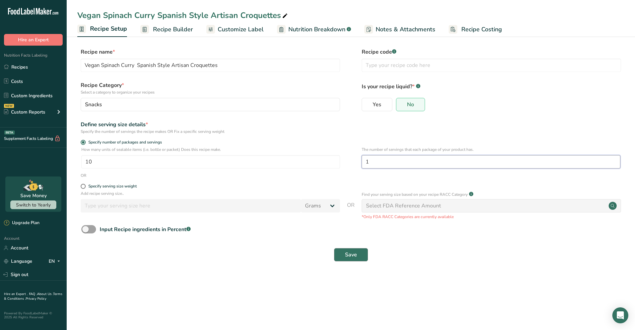
type input "1"
click at [359, 257] on button "Save" at bounding box center [351, 254] width 34 height 13
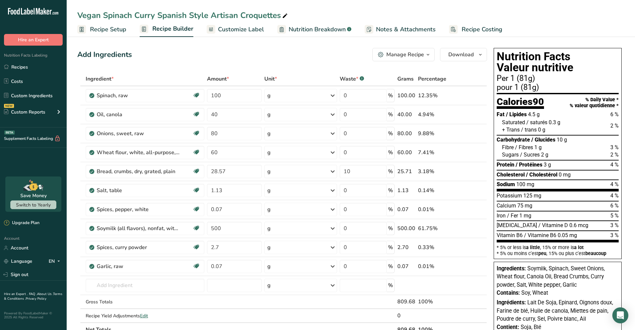
click at [110, 30] on span "Recipe Setup" at bounding box center [108, 29] width 36 height 9
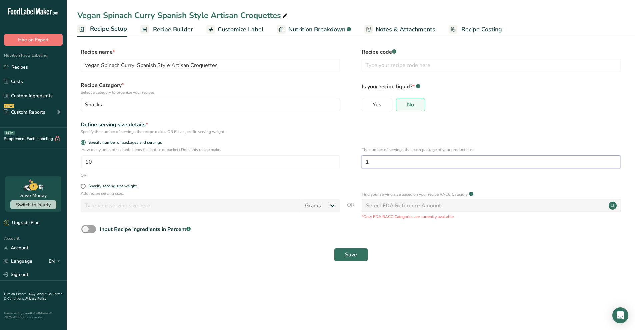
click at [380, 165] on input "1" at bounding box center [491, 161] width 259 height 13
type input "10"
click at [342, 255] on button "Save" at bounding box center [351, 254] width 34 height 13
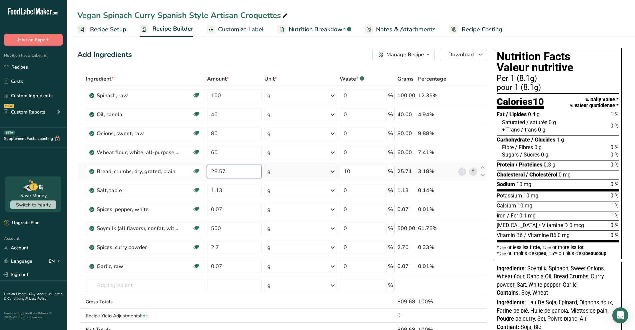
click at [234, 170] on input "28.57" at bounding box center [234, 171] width 55 height 13
type input "2"
type input "125"
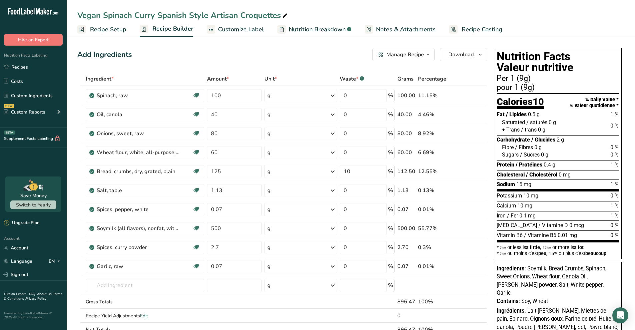
click at [123, 32] on span "Recipe Setup" at bounding box center [108, 29] width 36 height 9
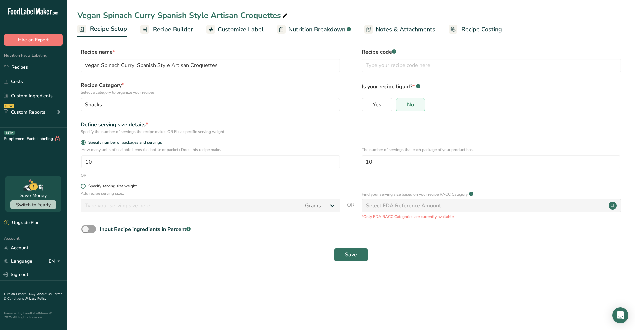
click at [101, 188] on div "Specify serving size weight" at bounding box center [112, 186] width 48 height 5
click at [85, 188] on input "Specify serving size weight" at bounding box center [83, 186] width 4 height 4
radio input "true"
radio input "false"
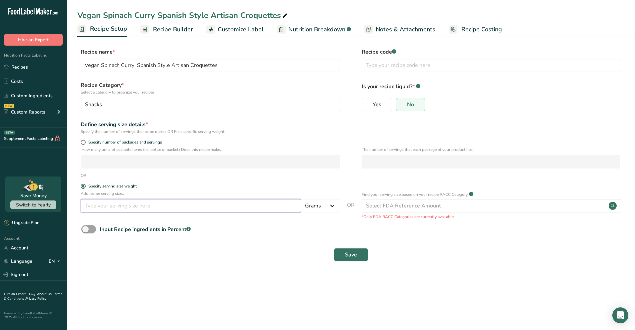
click at [245, 201] on input "number" at bounding box center [191, 205] width 220 height 13
type input "40"
click at [342, 251] on button "Save" at bounding box center [351, 254] width 34 height 13
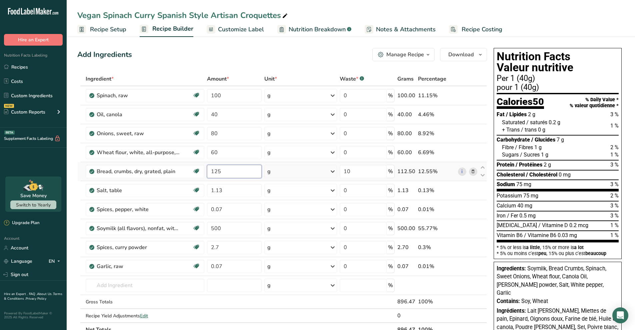
click at [230, 173] on input "125" at bounding box center [234, 171] width 55 height 13
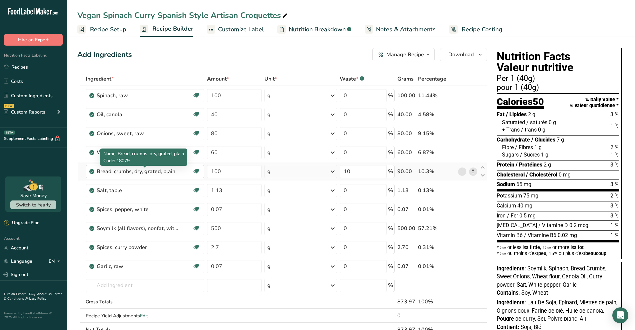
click at [172, 172] on div "Bread, crumbs, dry, grated, plain" at bounding box center [138, 172] width 83 height 8
click at [224, 170] on input "100" at bounding box center [234, 171] width 55 height 13
type input "1"
type input "90"
click at [552, 29] on ul "Recipe Setup Recipe Builder Customize Label Nutrition Breakdown .a-a{fill:#3473…" at bounding box center [351, 29] width 568 height 16
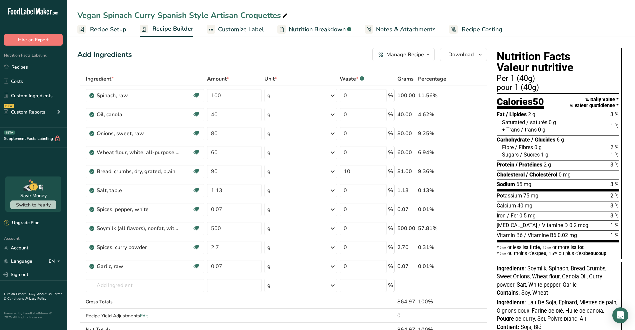
click at [422, 54] on div "Manage Recipe" at bounding box center [405, 55] width 38 height 8
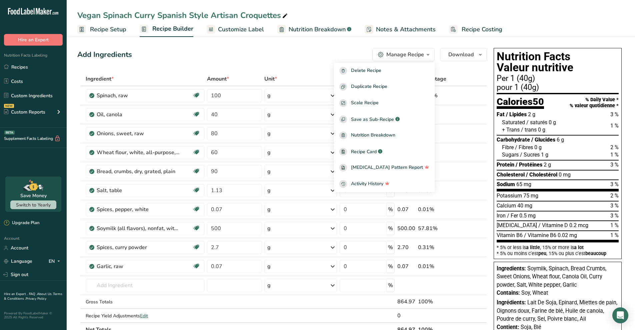
click at [532, 42] on section "Add Ingredients Manage Recipe Delete Recipe Duplicate Recipe Scale Recipe Save …" at bounding box center [351, 300] width 568 height 531
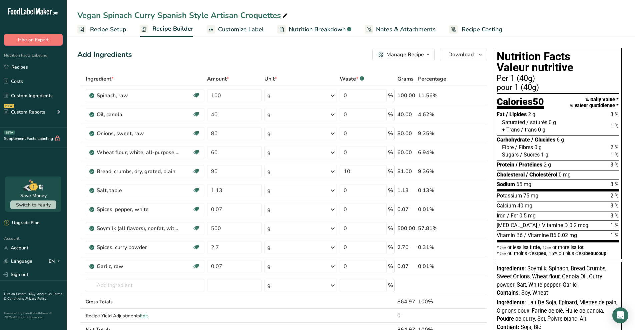
click at [479, 30] on span "Recipe Costing" at bounding box center [482, 29] width 41 height 9
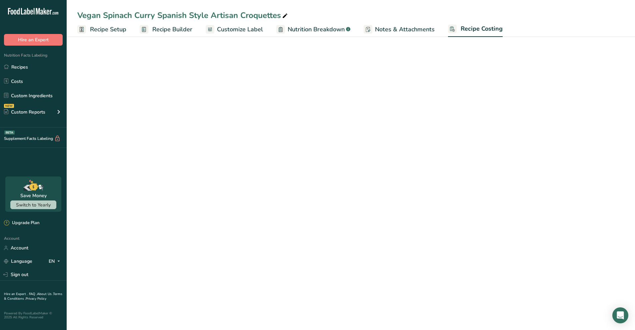
select select "1"
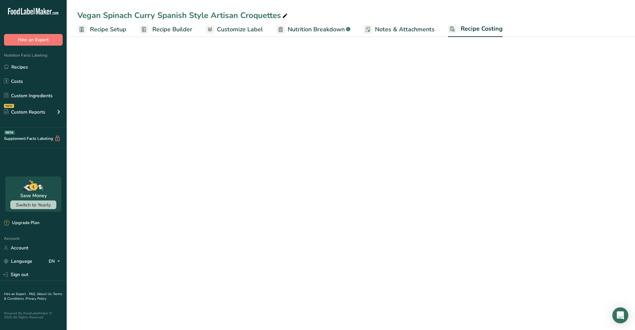
select select "1"
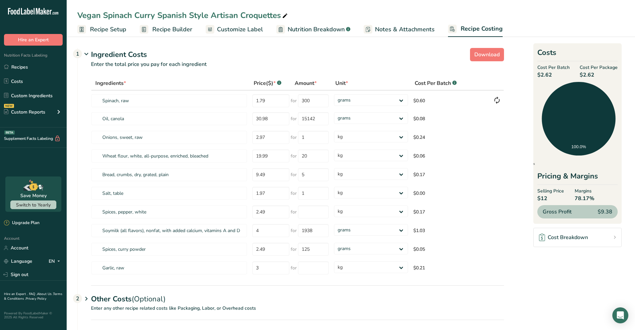
click at [168, 28] on span "Recipe Builder" at bounding box center [172, 29] width 40 height 9
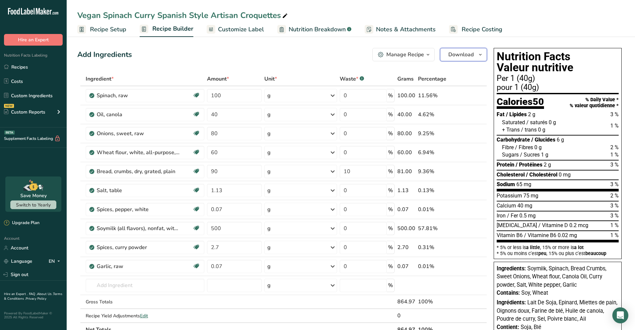
click at [459, 57] on span "Download" at bounding box center [460, 55] width 25 height 8
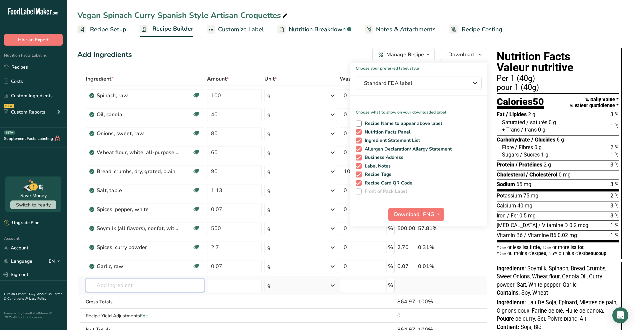
click at [139, 287] on input "text" at bounding box center [145, 285] width 119 height 13
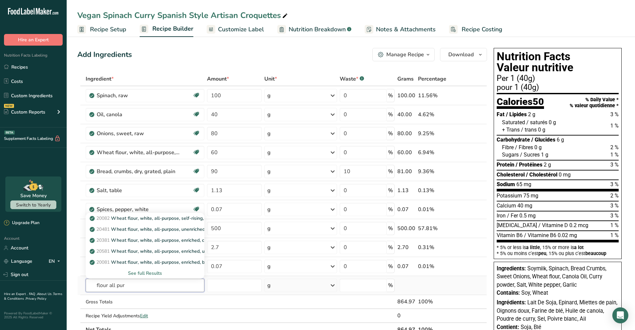
type input "flour all pur"
click at [152, 275] on div "See full Results" at bounding box center [145, 273] width 108 height 7
click at [256, 309] on td at bounding box center [235, 302] width 58 height 14
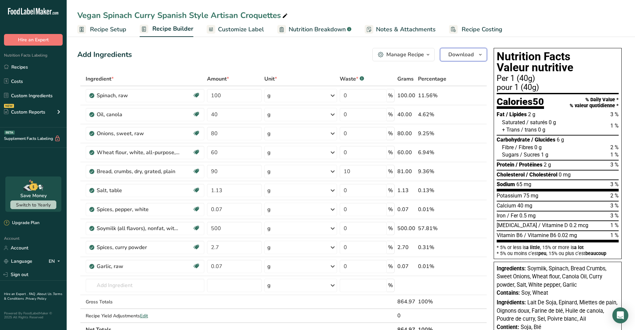
click at [465, 56] on span "Download" at bounding box center [460, 55] width 25 height 8
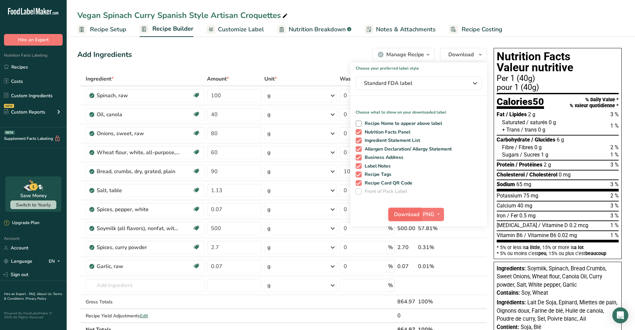
click at [420, 213] on button "Download" at bounding box center [404, 214] width 33 height 13
click at [360, 183] on span at bounding box center [359, 183] width 6 height 6
click at [360, 183] on input "Recipe Card QR Code" at bounding box center [358, 183] width 4 height 4
checkbox input "false"
click at [414, 216] on span "Download" at bounding box center [406, 215] width 25 height 8
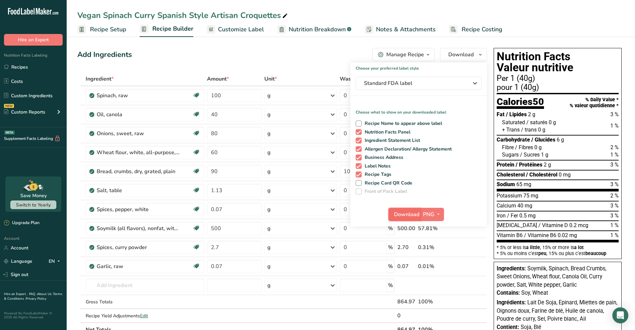
click at [411, 213] on span "Download" at bounding box center [406, 215] width 25 height 8
drag, startPoint x: 235, startPoint y: 270, endPoint x: 204, endPoint y: 267, distance: 31.2
click at [204, 267] on tr "Garlic, raw Source of Antioxidants Dairy free Gluten free Vegan Vegetarian Soy …" at bounding box center [282, 266] width 409 height 19
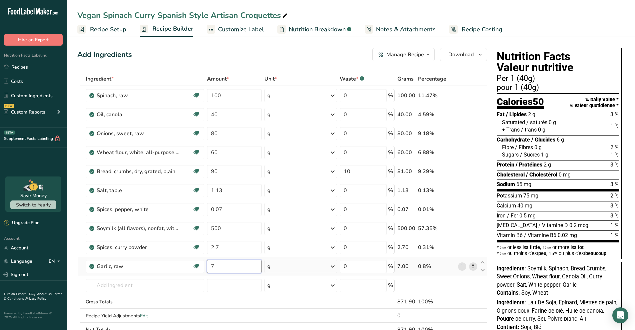
type input "7"
click at [458, 57] on span "Download" at bounding box center [460, 55] width 25 height 8
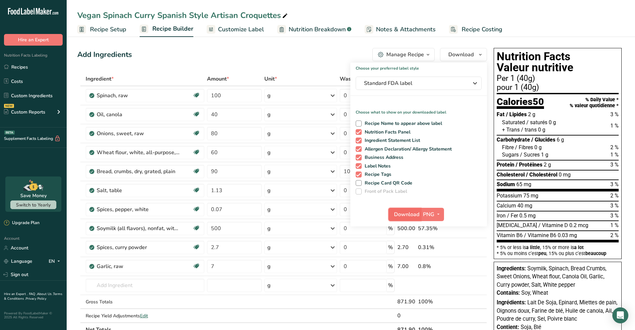
click at [418, 212] on span "Download" at bounding box center [406, 215] width 25 height 8
click at [573, 22] on ul "Recipe Setup Recipe Builder Customize Label Nutrition Breakdown .a-a{fill:#3473…" at bounding box center [351, 29] width 568 height 16
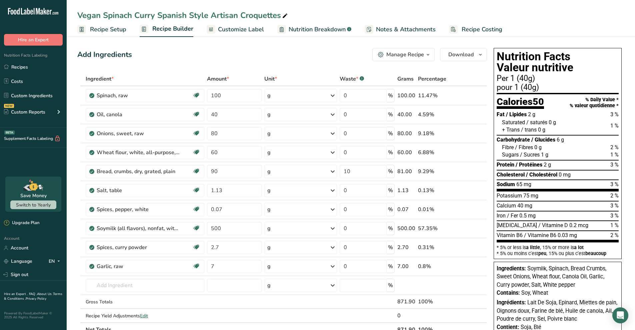
click at [251, 30] on span "Customize Label" at bounding box center [241, 29] width 46 height 9
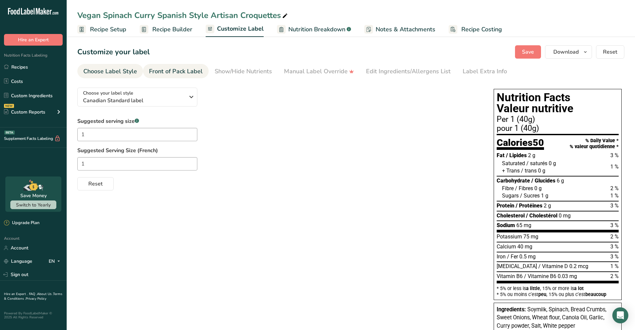
click at [184, 65] on link "Front of Pack Label" at bounding box center [176, 71] width 54 height 15
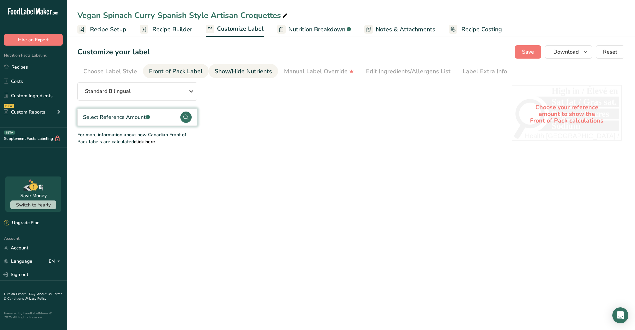
click at [251, 68] on div "Show/Hide Nutrients" at bounding box center [243, 71] width 57 height 9
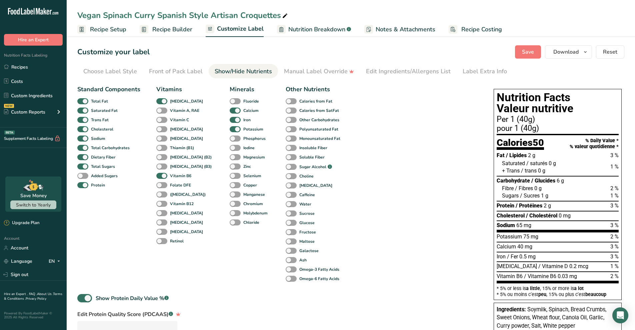
scroll to position [4, 0]
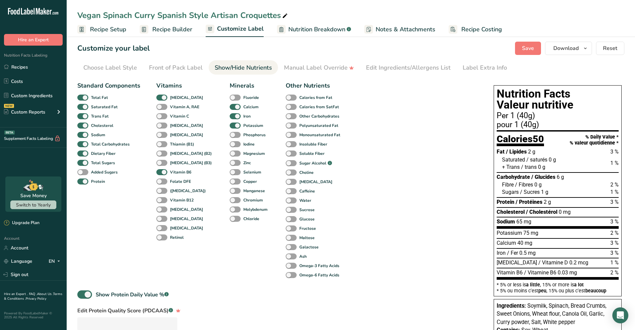
click at [232, 150] on div "Minerals Fluoride Calcium Iron Potassium Phosphorus Iodine Magnesium Zinc Selen…" at bounding box center [250, 180] width 40 height 199
click at [241, 153] on span "Magnesium" at bounding box center [253, 154] width 24 height 6
click at [230, 153] on input "Magnesium" at bounding box center [232, 153] width 4 height 4
checkbox input "true"
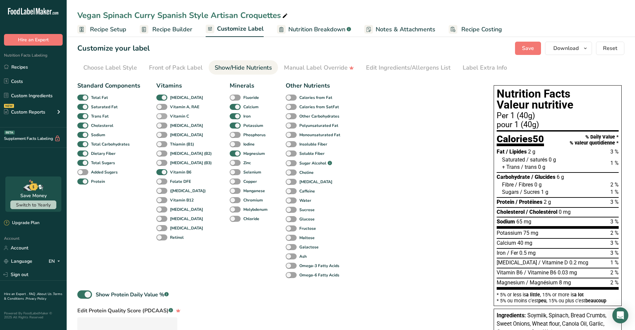
click at [167, 117] on span "Vitamin C" at bounding box center [178, 116] width 22 height 6
click at [161, 117] on input "Vitamin C" at bounding box center [158, 116] width 4 height 4
checkbox input "true"
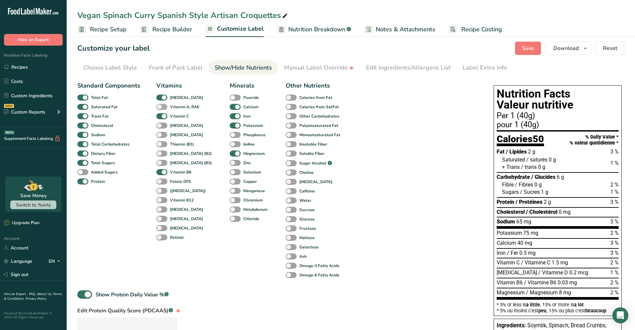
click at [164, 107] on span at bounding box center [161, 107] width 11 height 6
click at [161, 107] on input "Vitamin A, RAE" at bounding box center [158, 107] width 4 height 4
checkbox input "true"
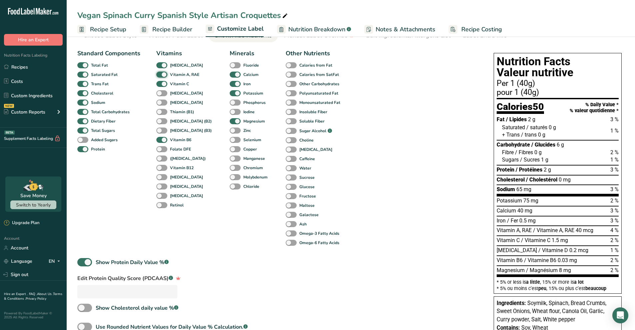
scroll to position [34, 0]
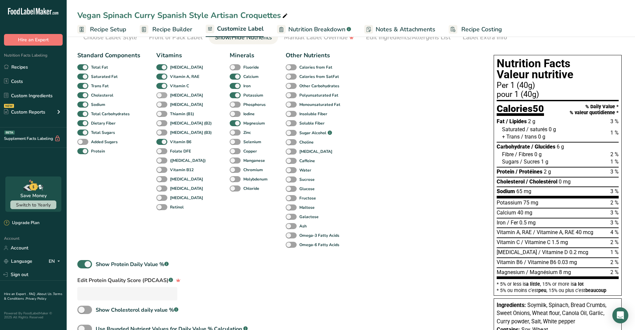
click at [162, 94] on span at bounding box center [161, 95] width 11 height 6
click at [161, 94] on input "[MEDICAL_DATA]" at bounding box center [158, 95] width 4 height 4
checkbox input "true"
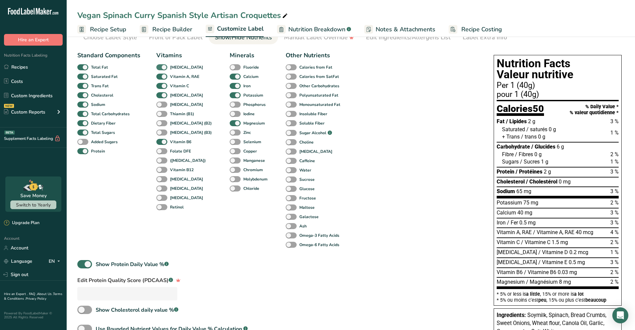
click at [161, 67] on span at bounding box center [161, 67] width 11 height 6
click at [161, 67] on input "[MEDICAL_DATA]" at bounding box center [158, 67] width 4 height 4
checkbox input "false"
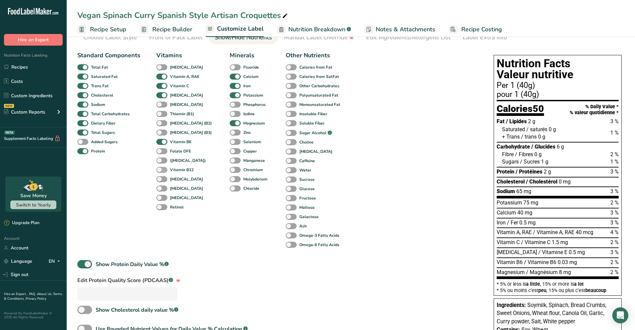
click at [165, 167] on label "Vitamin B12" at bounding box center [174, 170] width 37 height 6
click at [161, 168] on input "Vitamin B12" at bounding box center [158, 170] width 4 height 4
checkbox input "true"
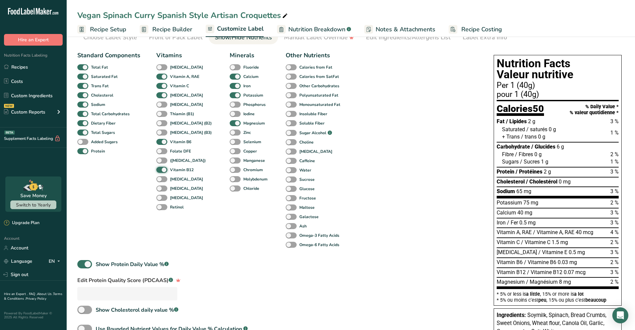
scroll to position [0, 0]
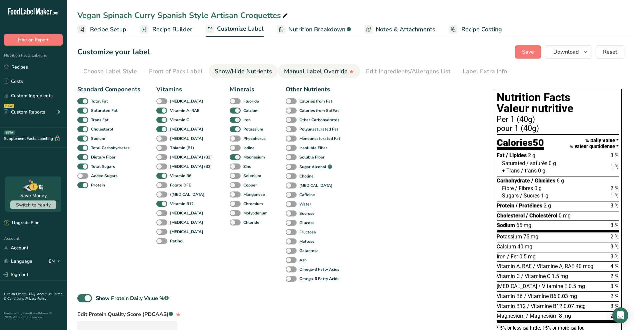
click at [317, 70] on div "Manual Label Override" at bounding box center [319, 71] width 70 height 9
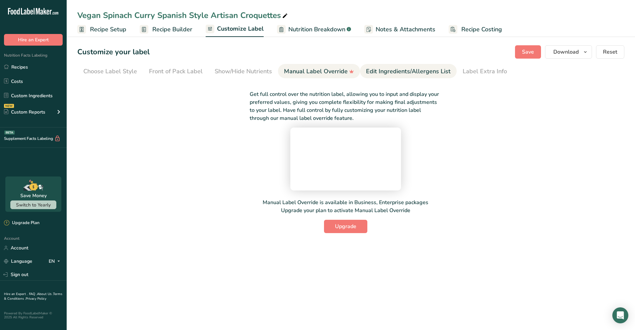
click at [388, 69] on div "Edit Ingredients/Allergens List" at bounding box center [408, 71] width 85 height 9
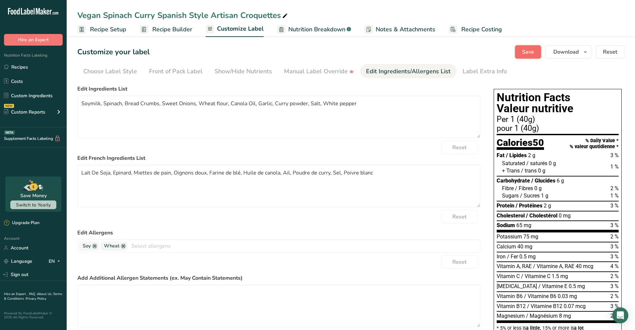
click at [529, 54] on span "Save" at bounding box center [528, 52] width 12 height 8
click at [573, 53] on span "Download" at bounding box center [565, 52] width 25 height 8
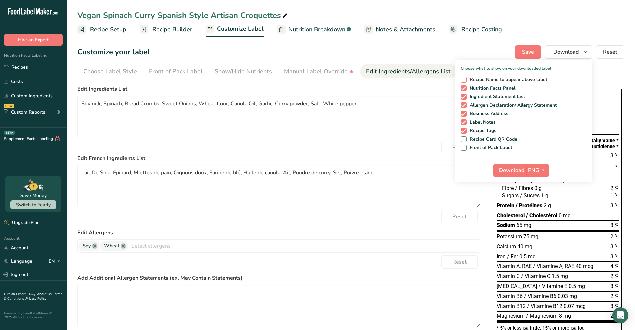
click at [510, 80] on span "Recipe Name to appear above label" at bounding box center [507, 80] width 81 height 6
click at [465, 80] on input "Recipe Name to appear above label" at bounding box center [463, 79] width 4 height 4
checkbox input "true"
click at [519, 174] on span "Download" at bounding box center [511, 171] width 25 height 8
